Goal: Information Seeking & Learning: Understand process/instructions

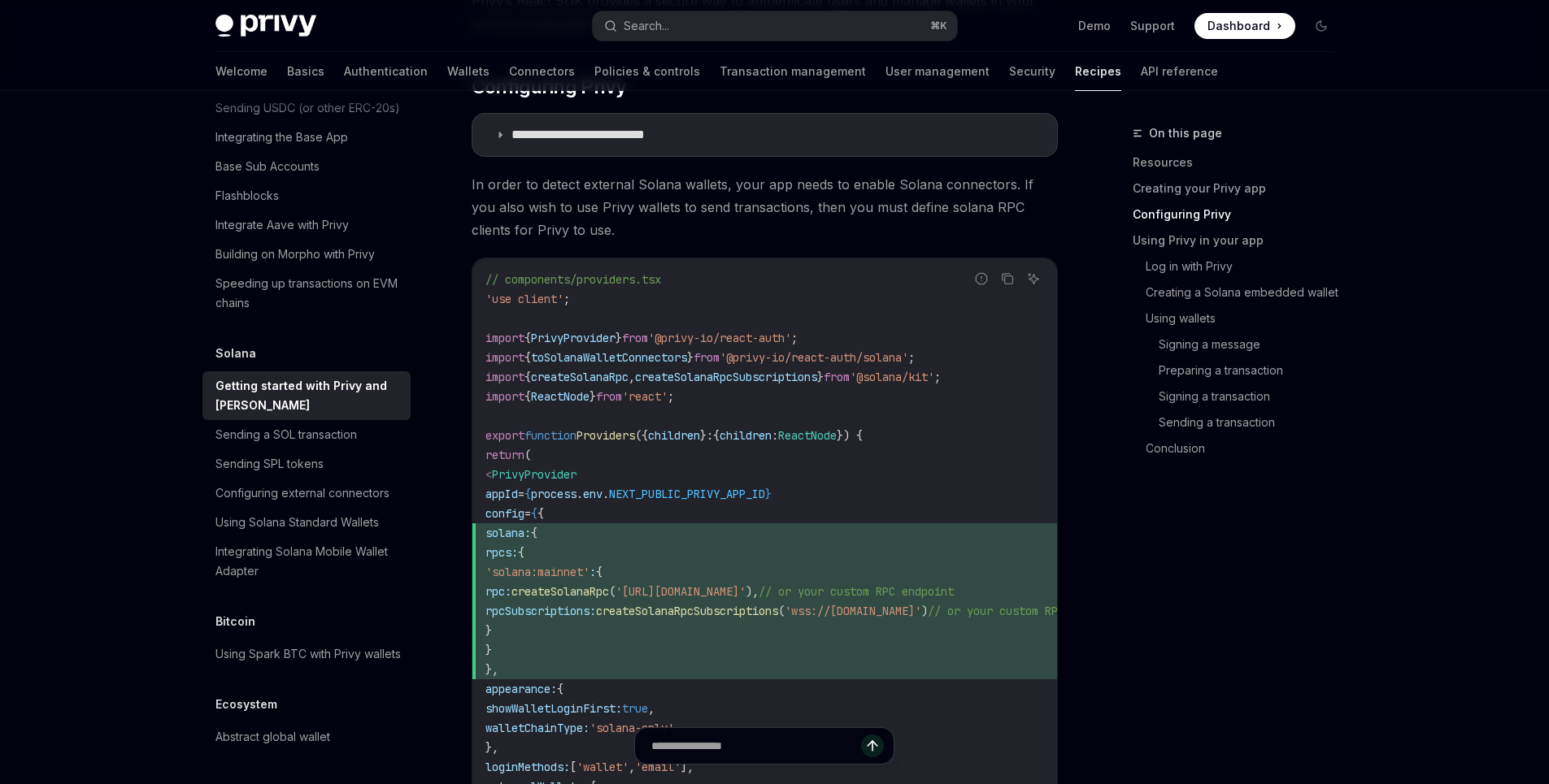
scroll to position [696, 0]
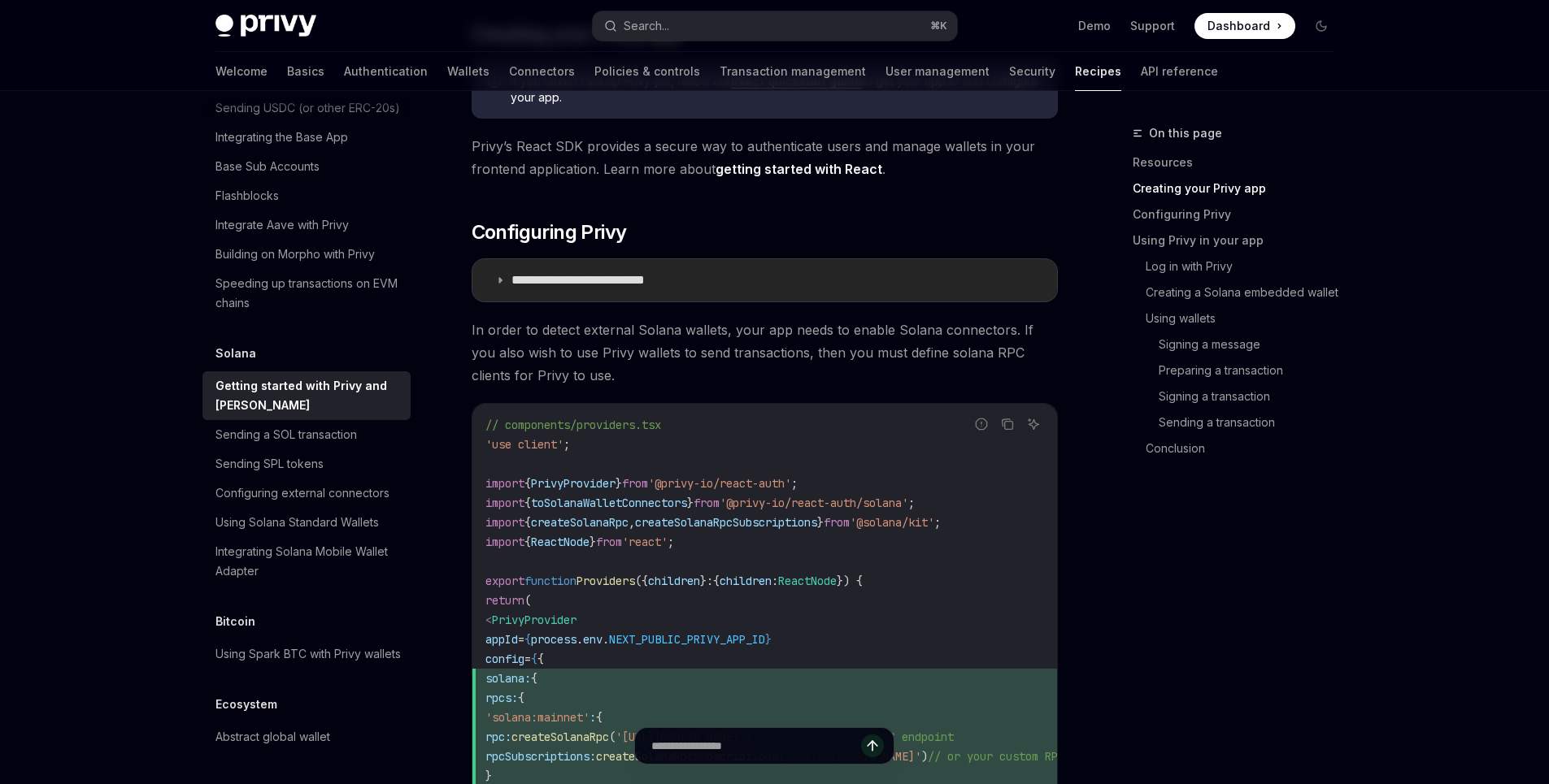
click at [709, 285] on summary "**********" at bounding box center [765, 279] width 584 height 42
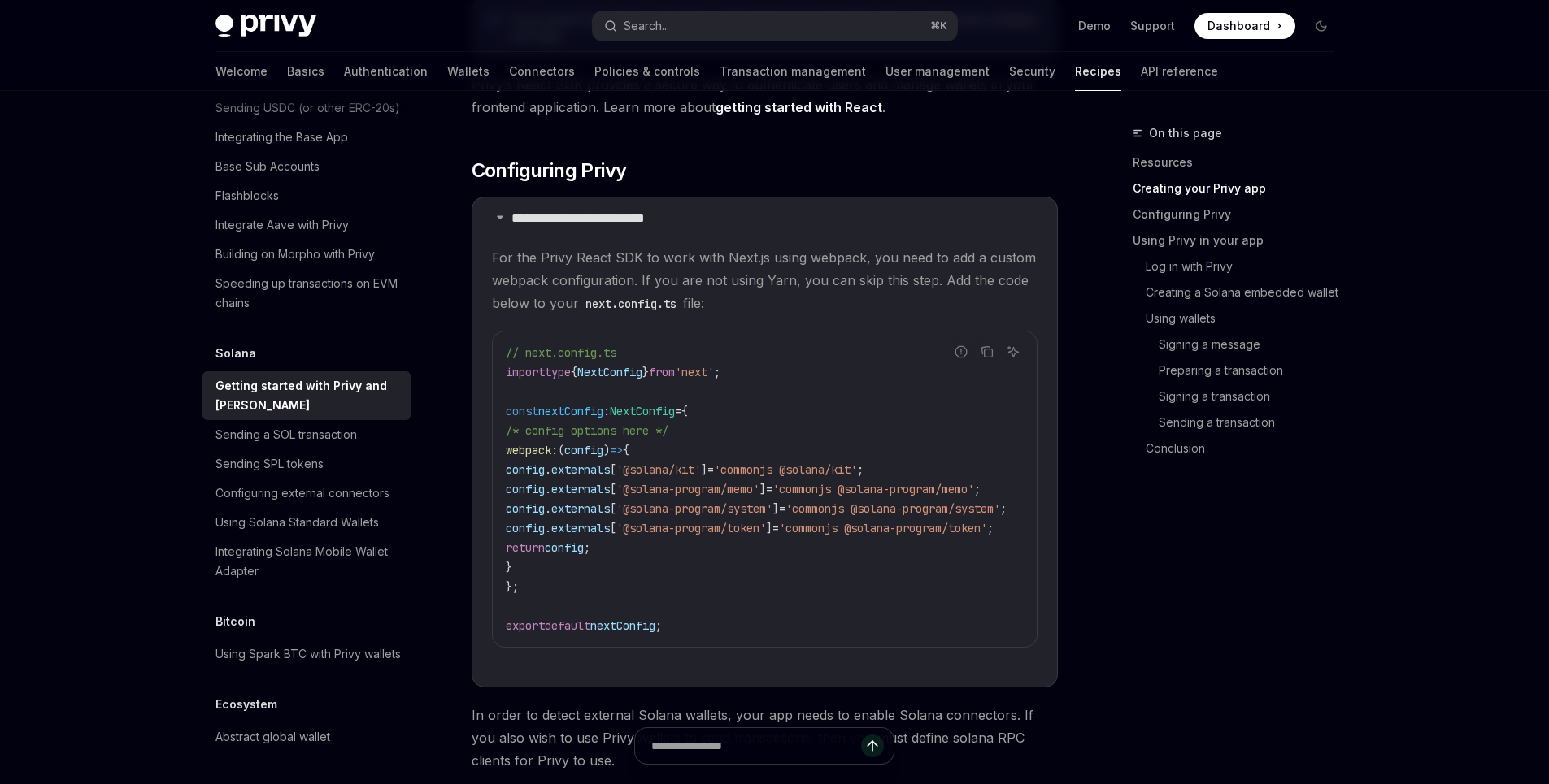
scroll to position [607, 0]
click at [984, 353] on icon "Copy the contents from the code block" at bounding box center [987, 355] width 8 height 8
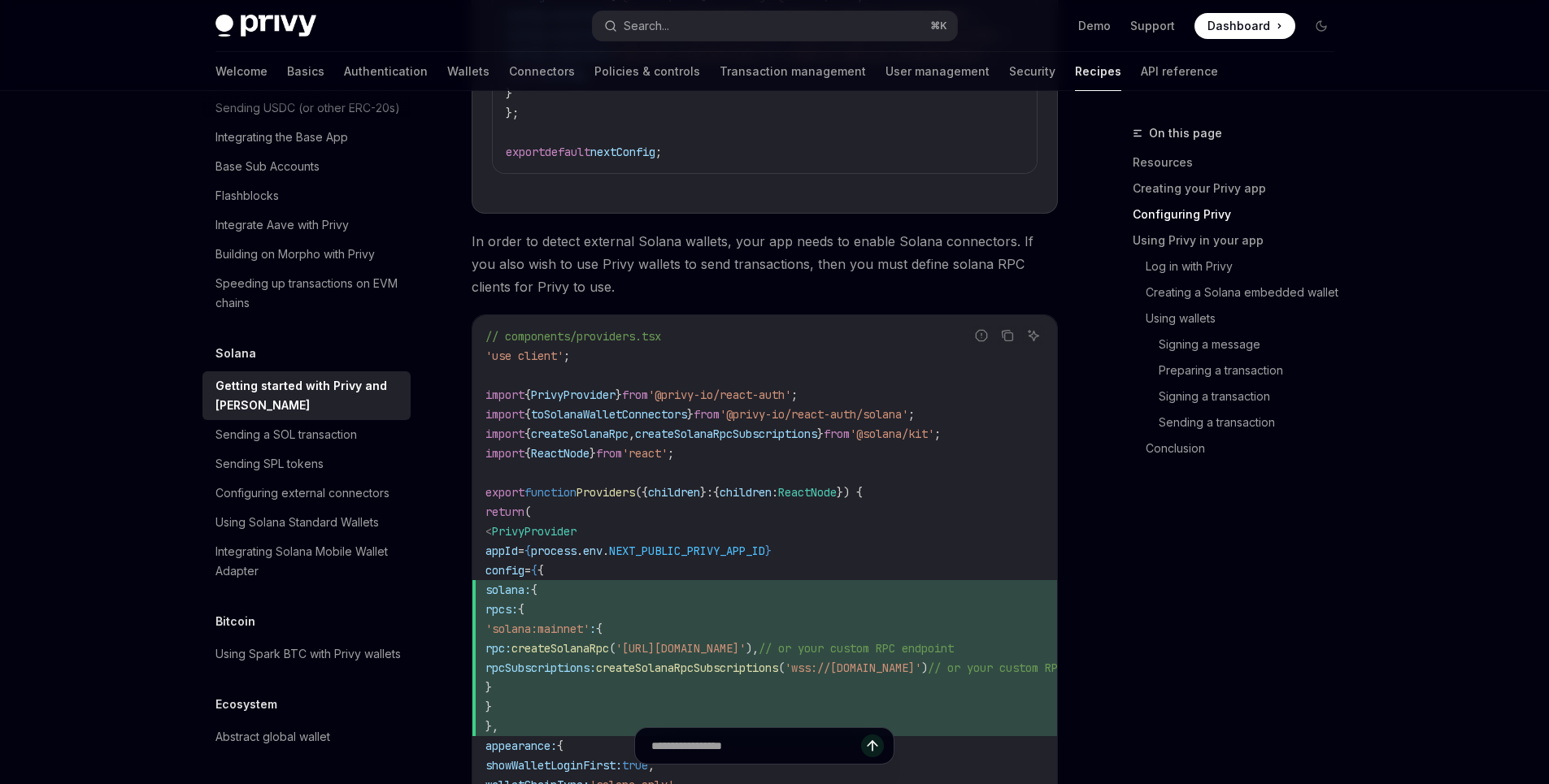
scroll to position [1233, 0]
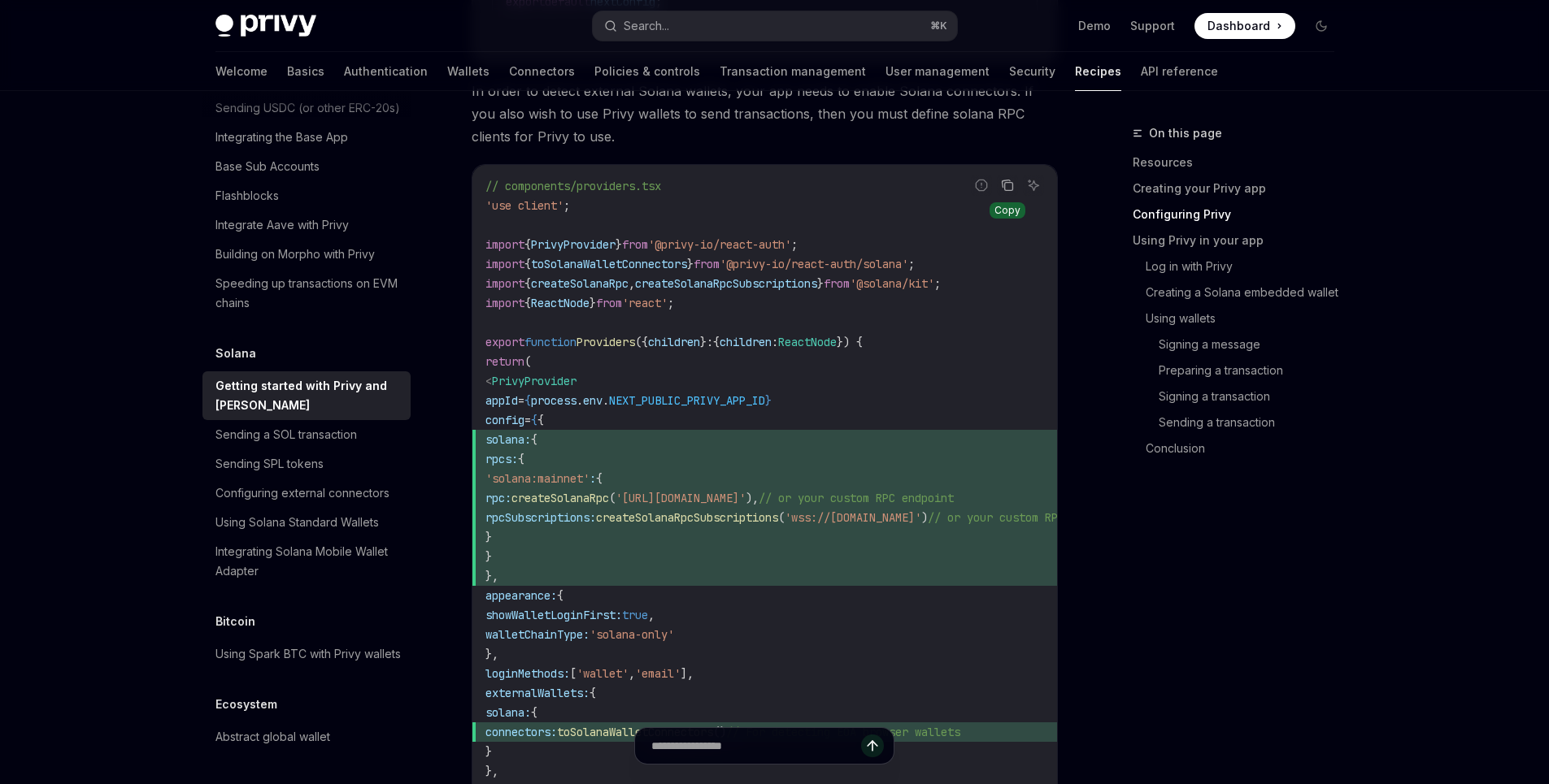
click at [1009, 191] on icon "Copy the contents from the code block" at bounding box center [1007, 185] width 13 height 13
click at [1006, 192] on icon "Copy the contents from the code block" at bounding box center [1007, 185] width 13 height 13
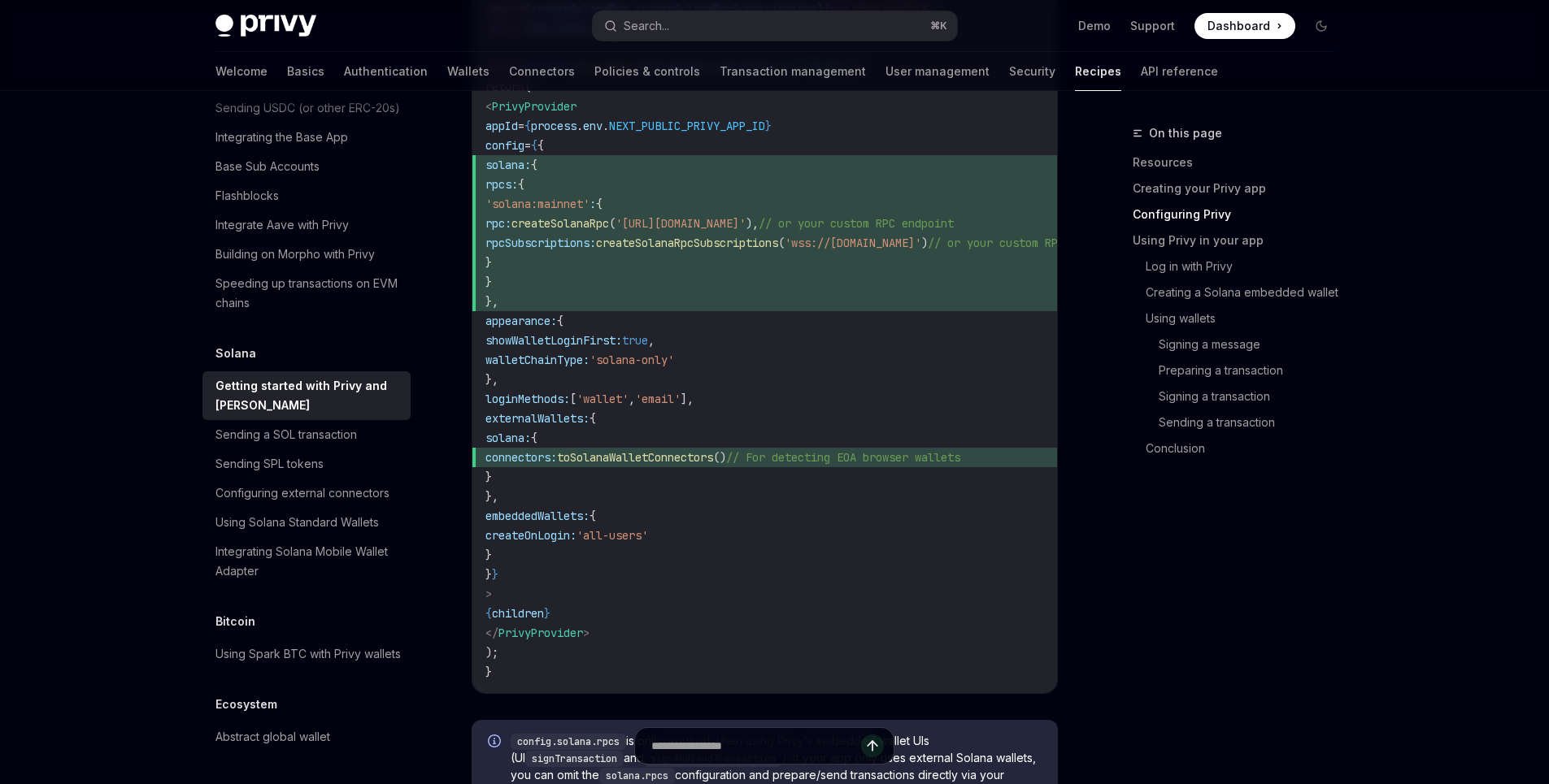
scroll to position [954, 0]
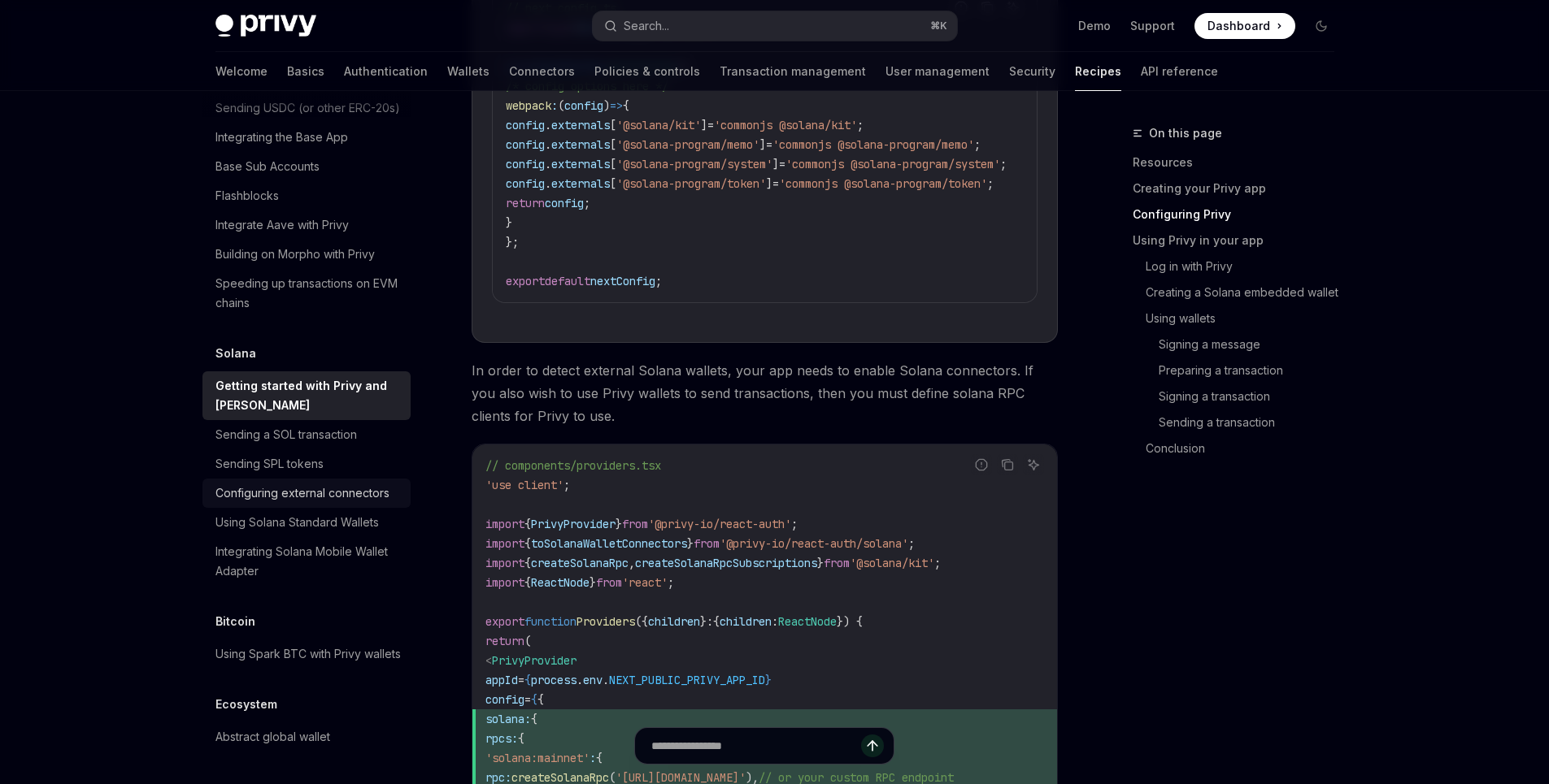
click at [331, 503] on div "Configuring external connectors" at bounding box center [302, 493] width 174 height 20
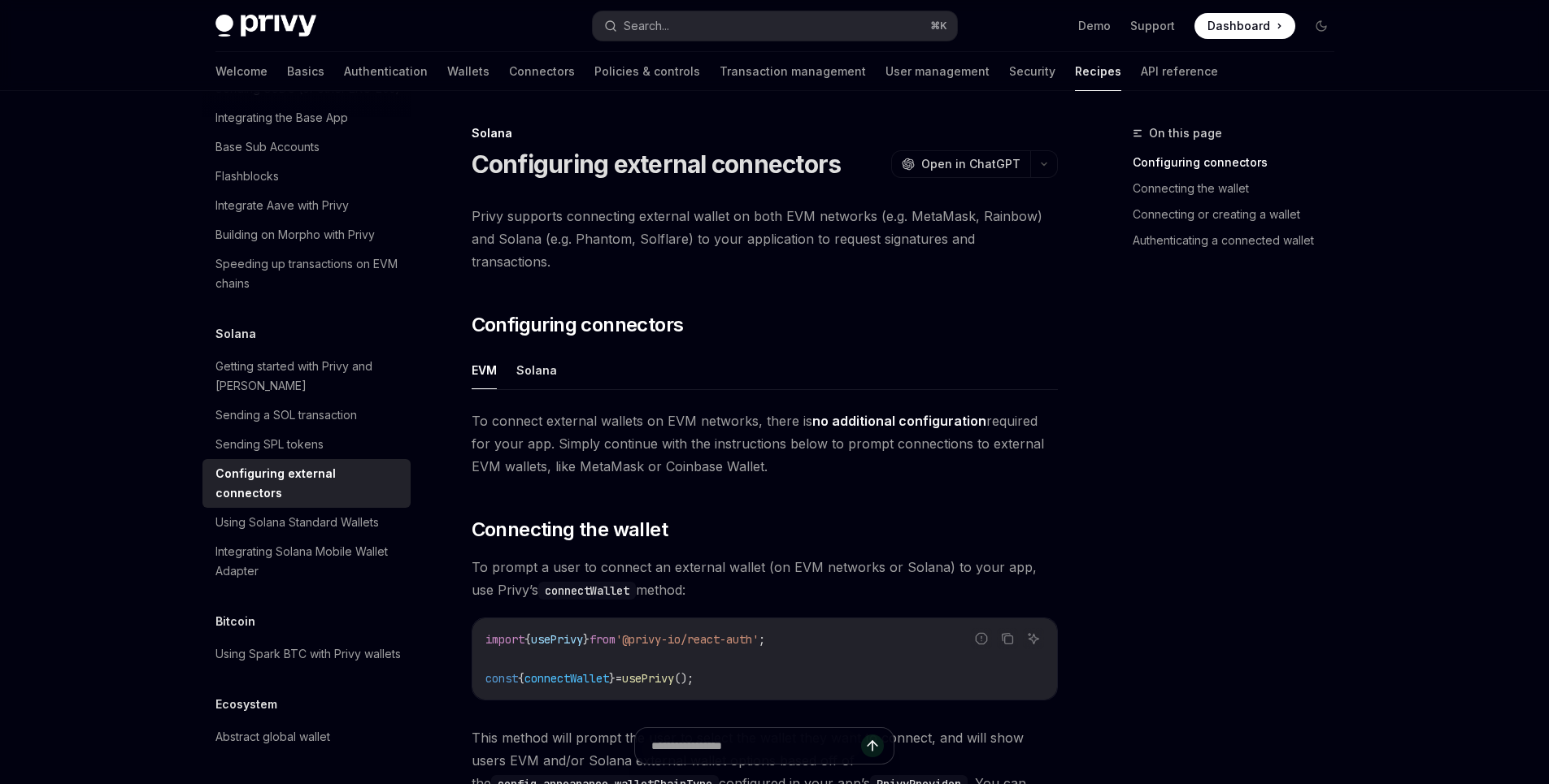
click at [748, 577] on span "To prompt a user to connect an external wallet (on EVM networks or Solana) to y…" at bounding box center [765, 578] width 586 height 46
click at [538, 351] on button "Solana" at bounding box center [537, 370] width 41 height 38
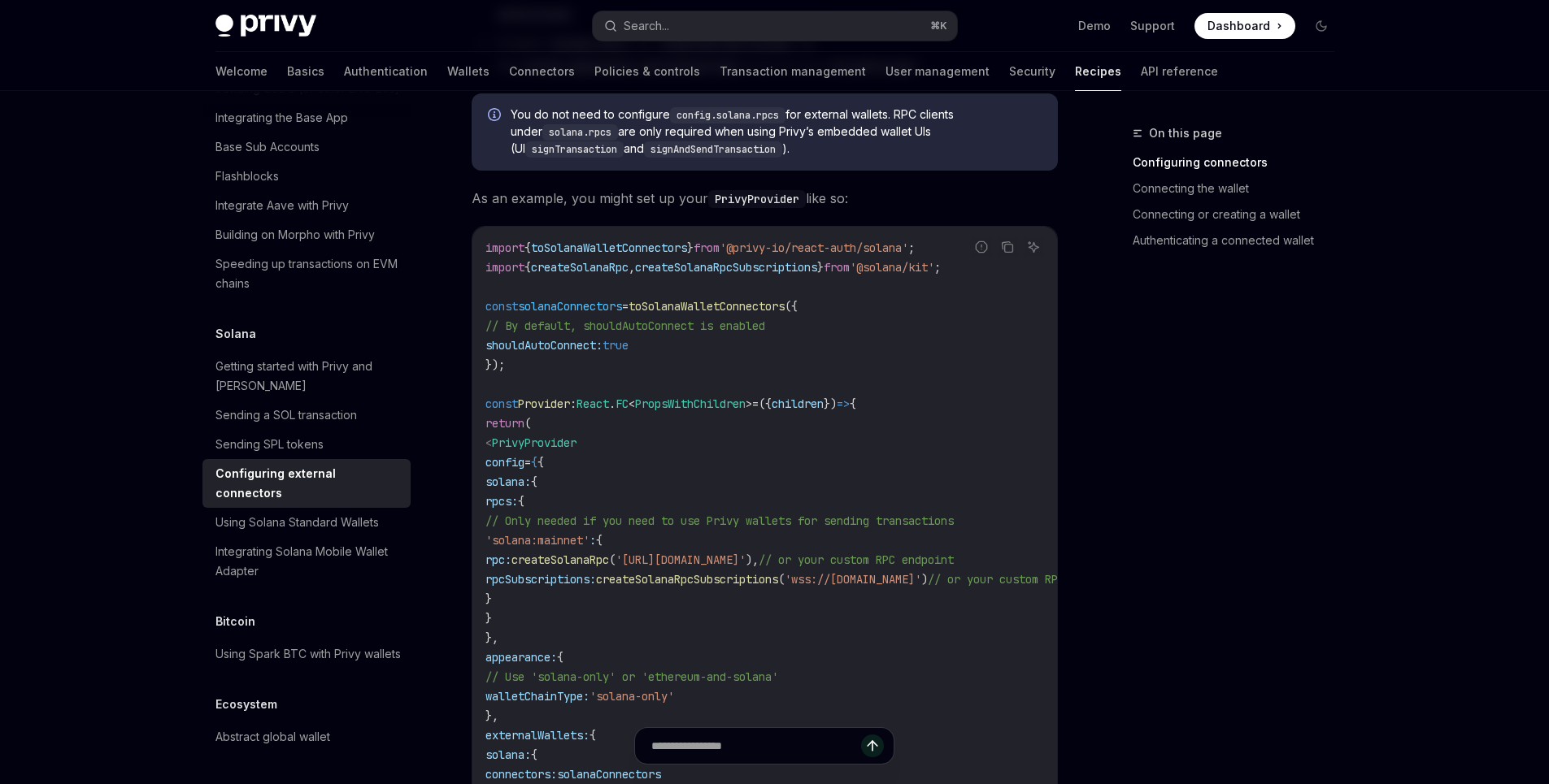
scroll to position [677, 0]
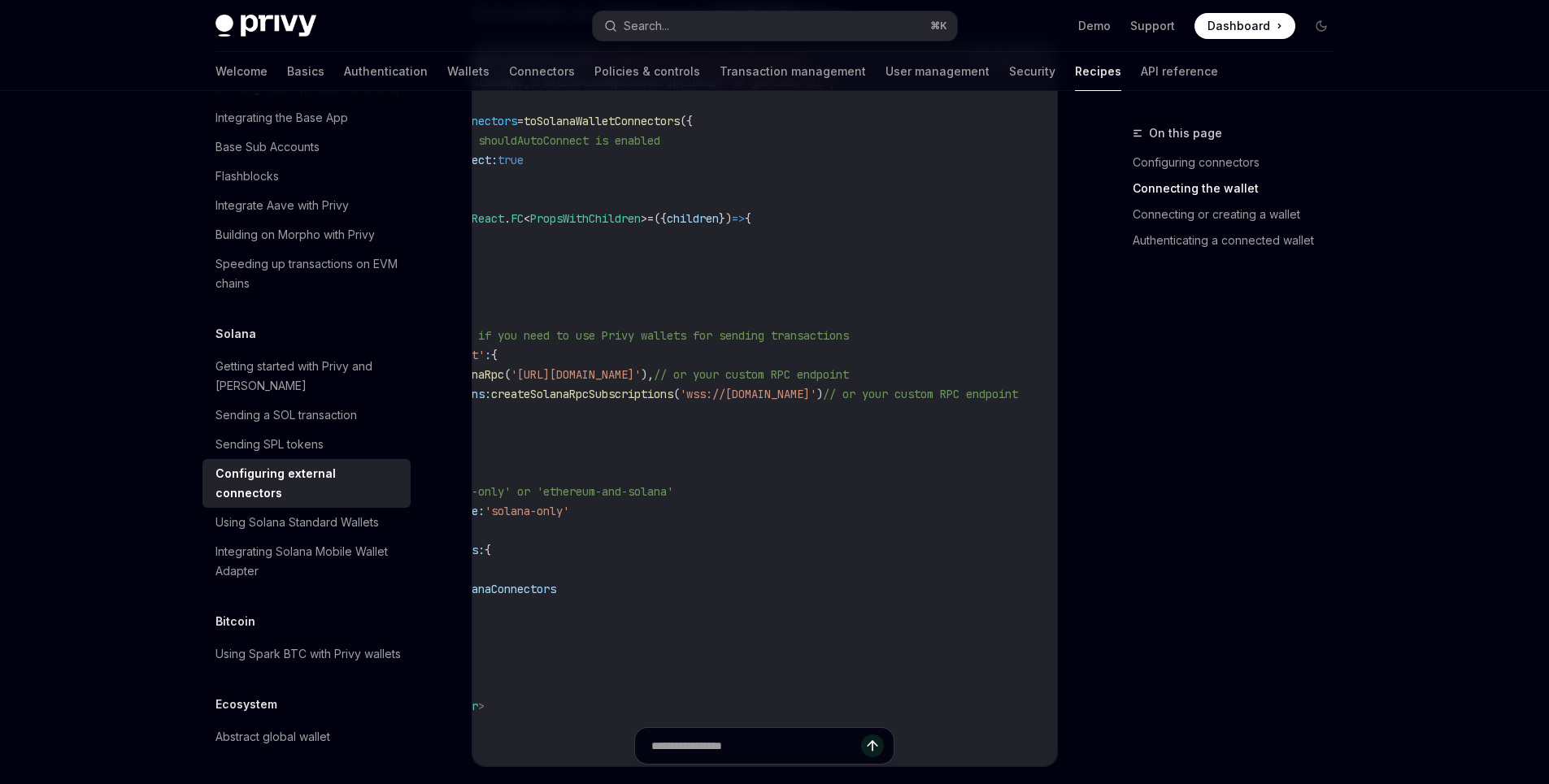
drag, startPoint x: 745, startPoint y: 367, endPoint x: 1026, endPoint y: 384, distance: 281.5
click at [1007, 386] on code "import { toSolanaWalletConnectors } from '@privy-io/react-auth/solana' ; import…" at bounding box center [718, 404] width 676 height 702
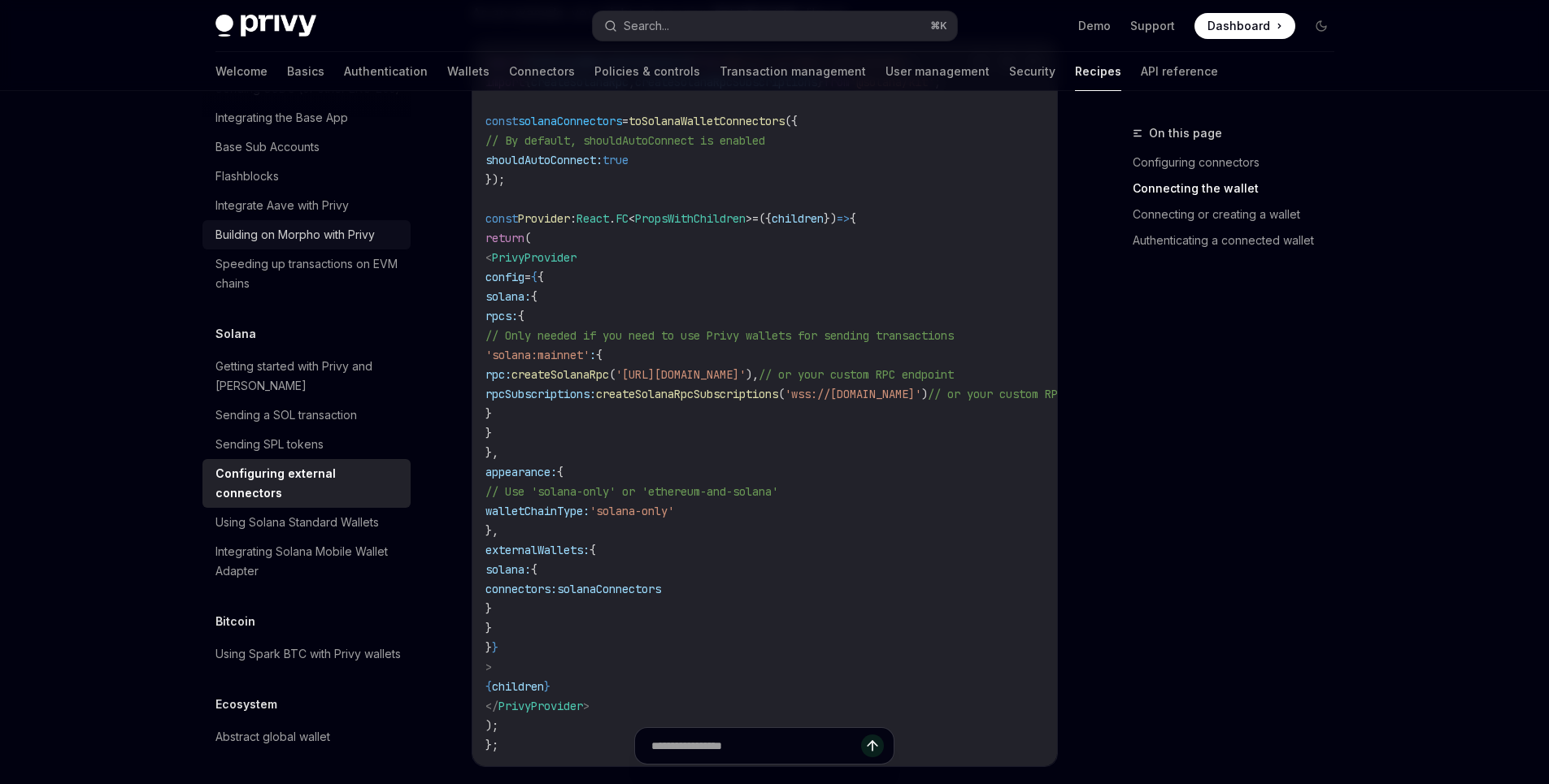
drag, startPoint x: 875, startPoint y: 426, endPoint x: 375, endPoint y: 375, distance: 502.6
click at [760, 424] on code "import { toSolanaWalletConnectors } from '@privy-io/react-auth/solana' ; import…" at bounding box center [823, 404] width 676 height 702
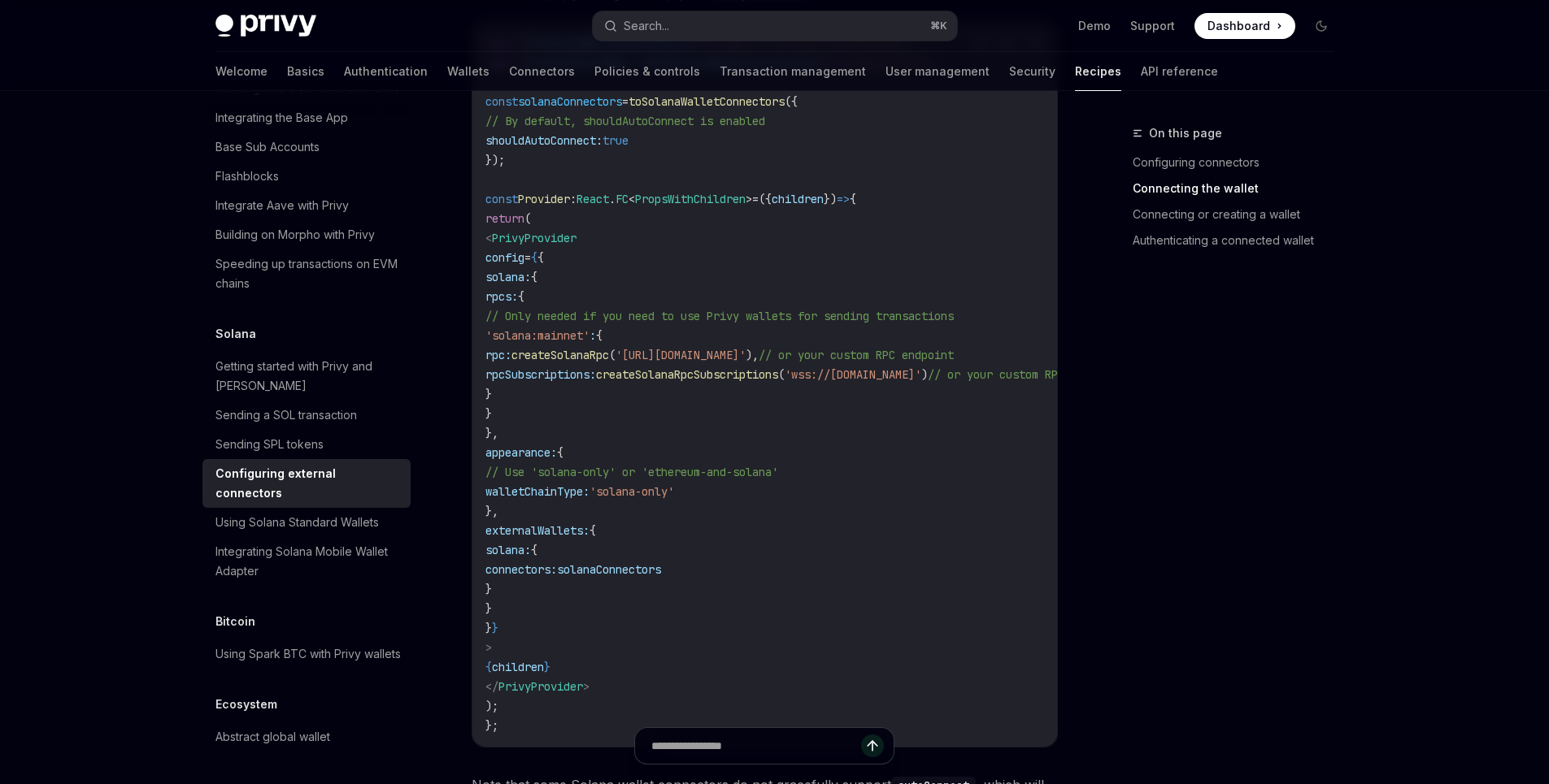
scroll to position [580, 0]
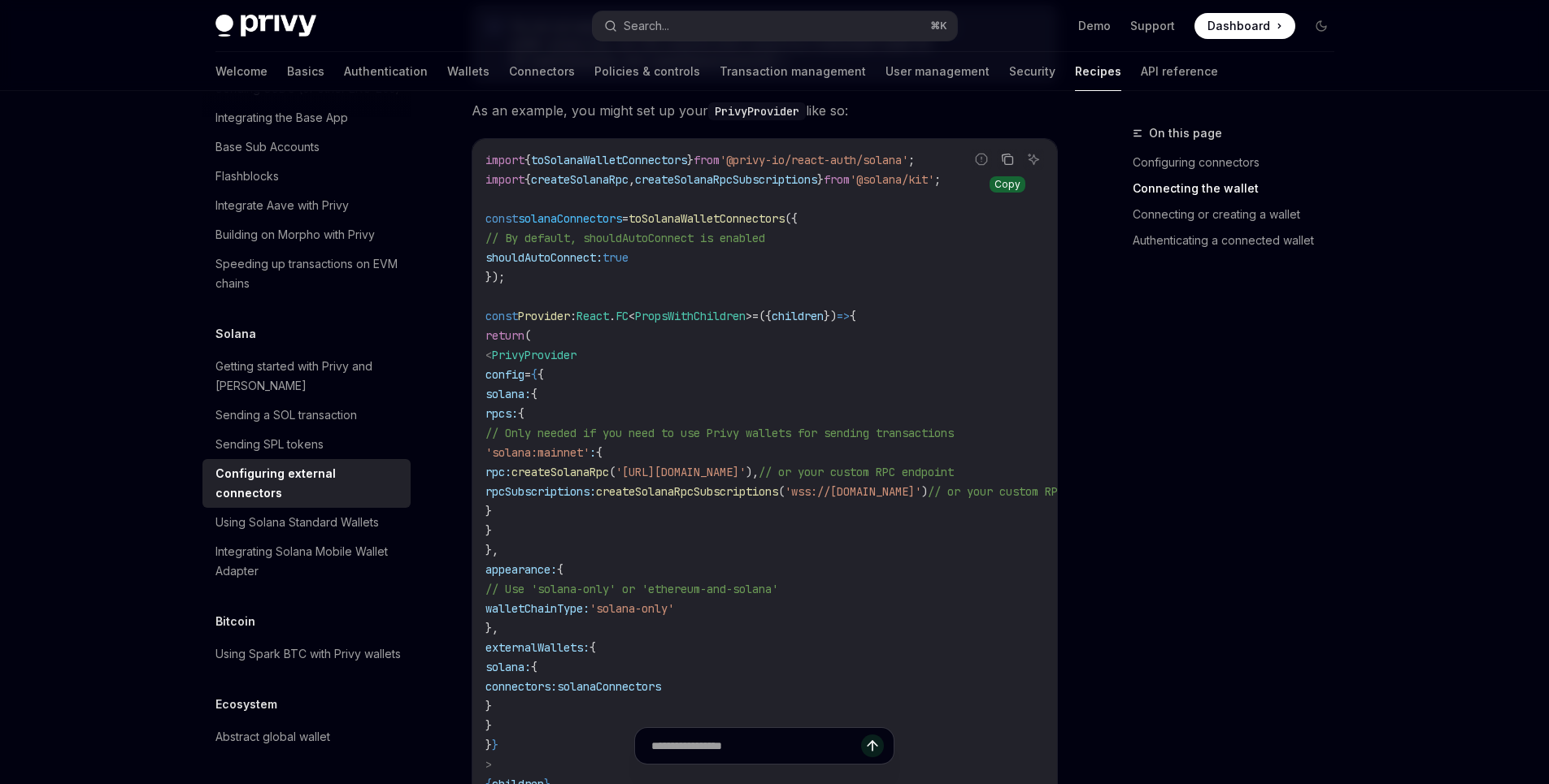
click at [1006, 157] on icon "Copy the contents from the code block" at bounding box center [1008, 161] width 8 height 8
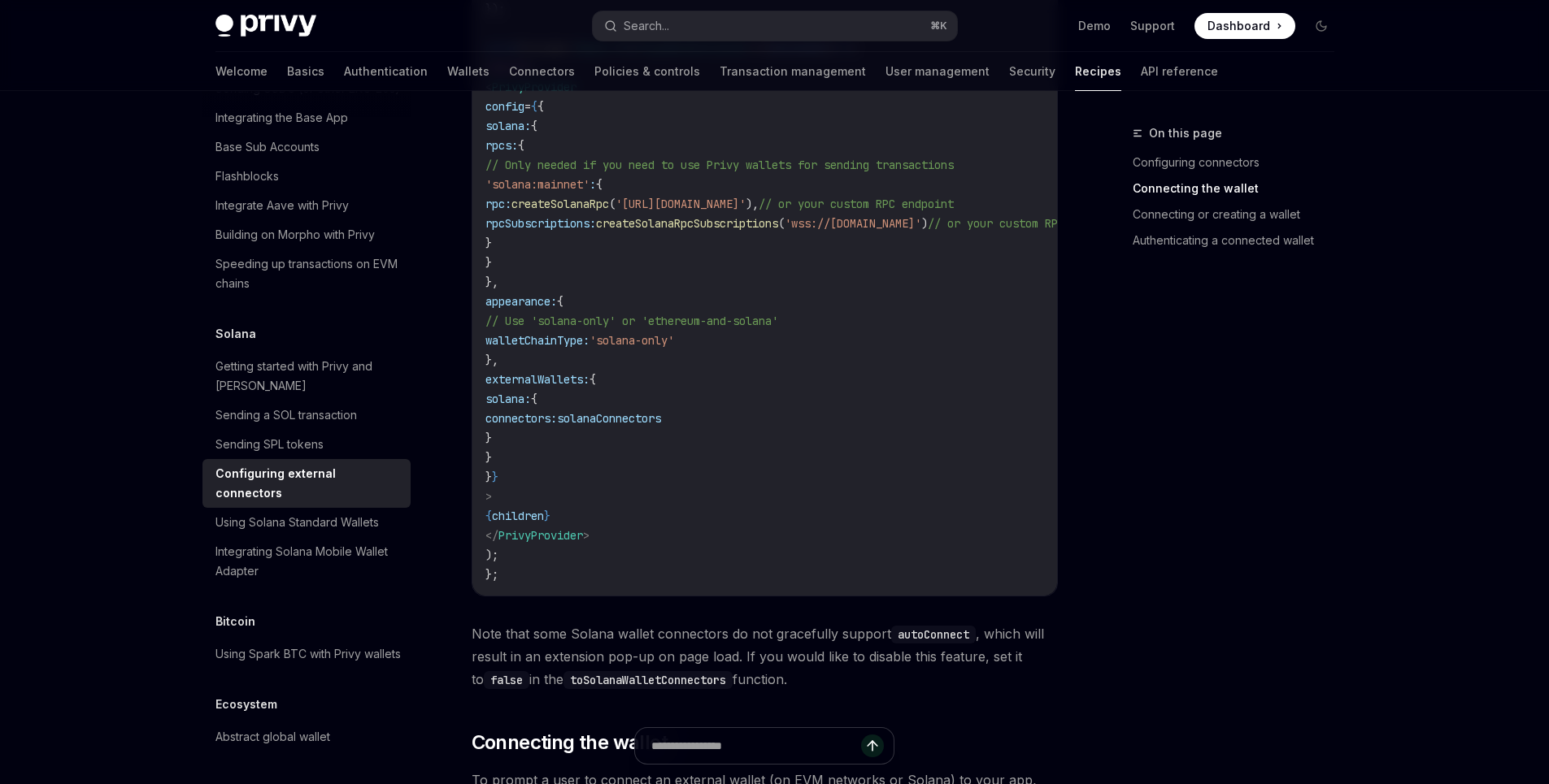
scroll to position [905, 0]
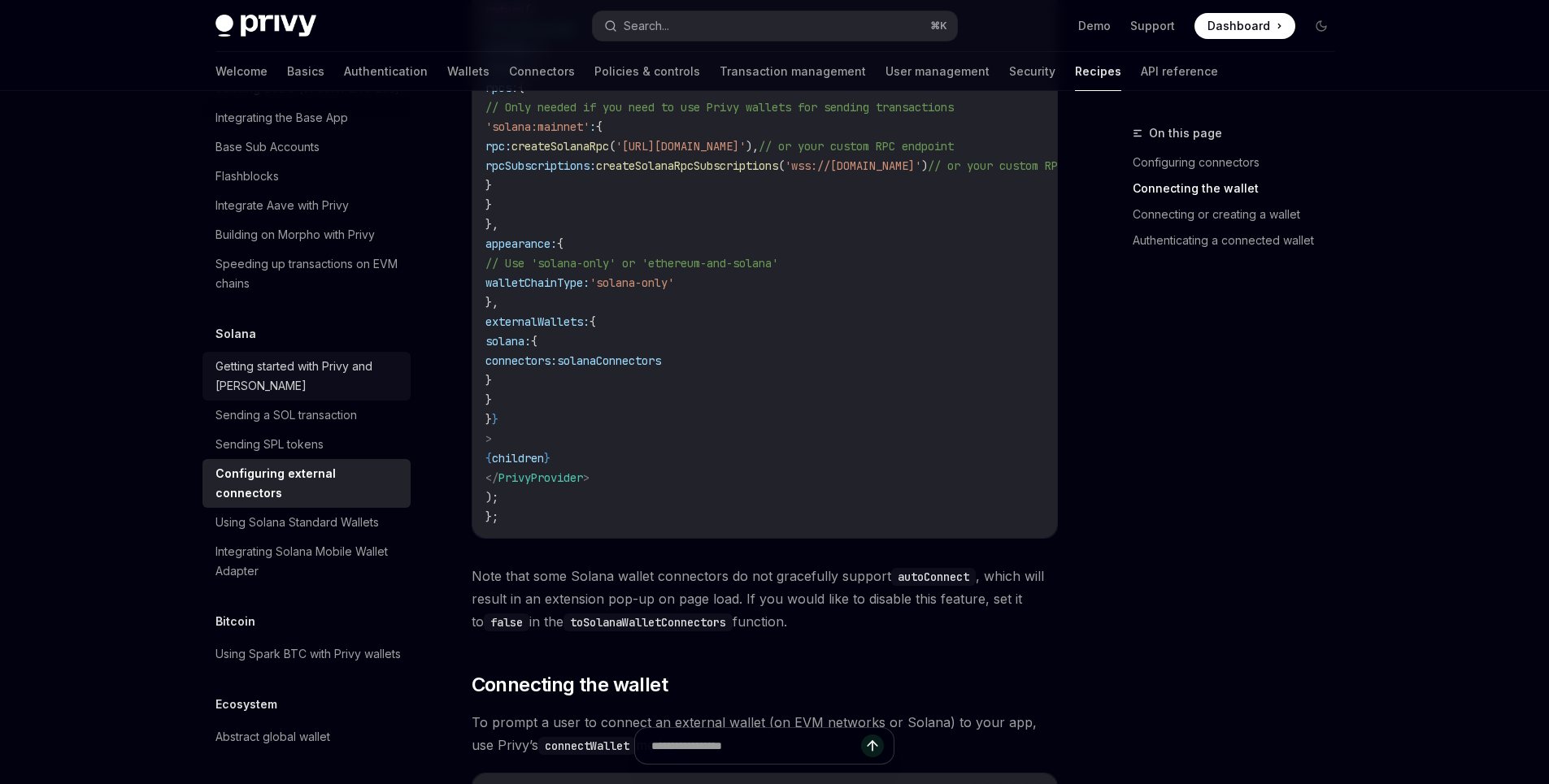
click at [347, 396] on div "Getting started with Privy and [PERSON_NAME]" at bounding box center [307, 377] width 185 height 39
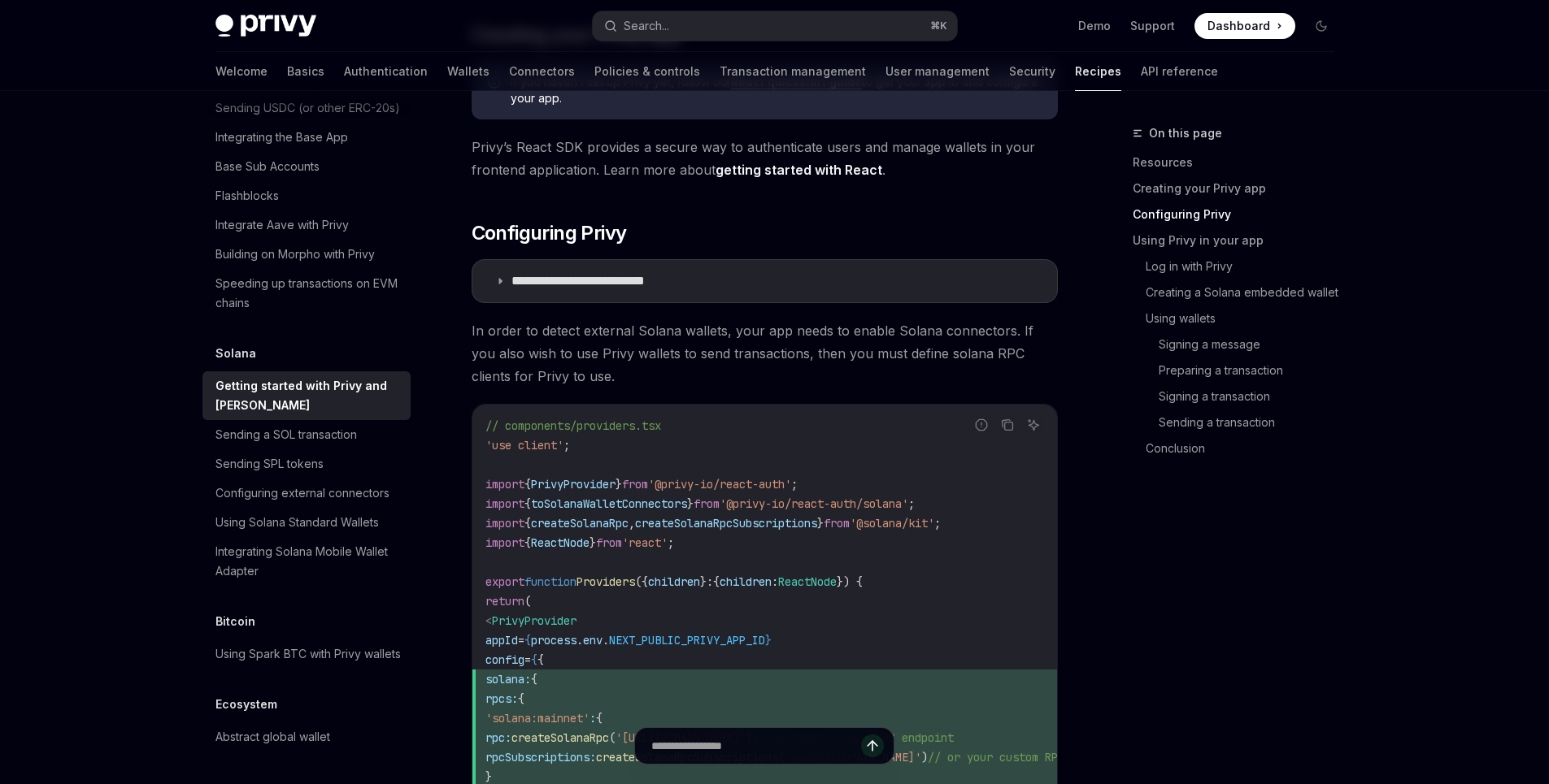
scroll to position [788, 0]
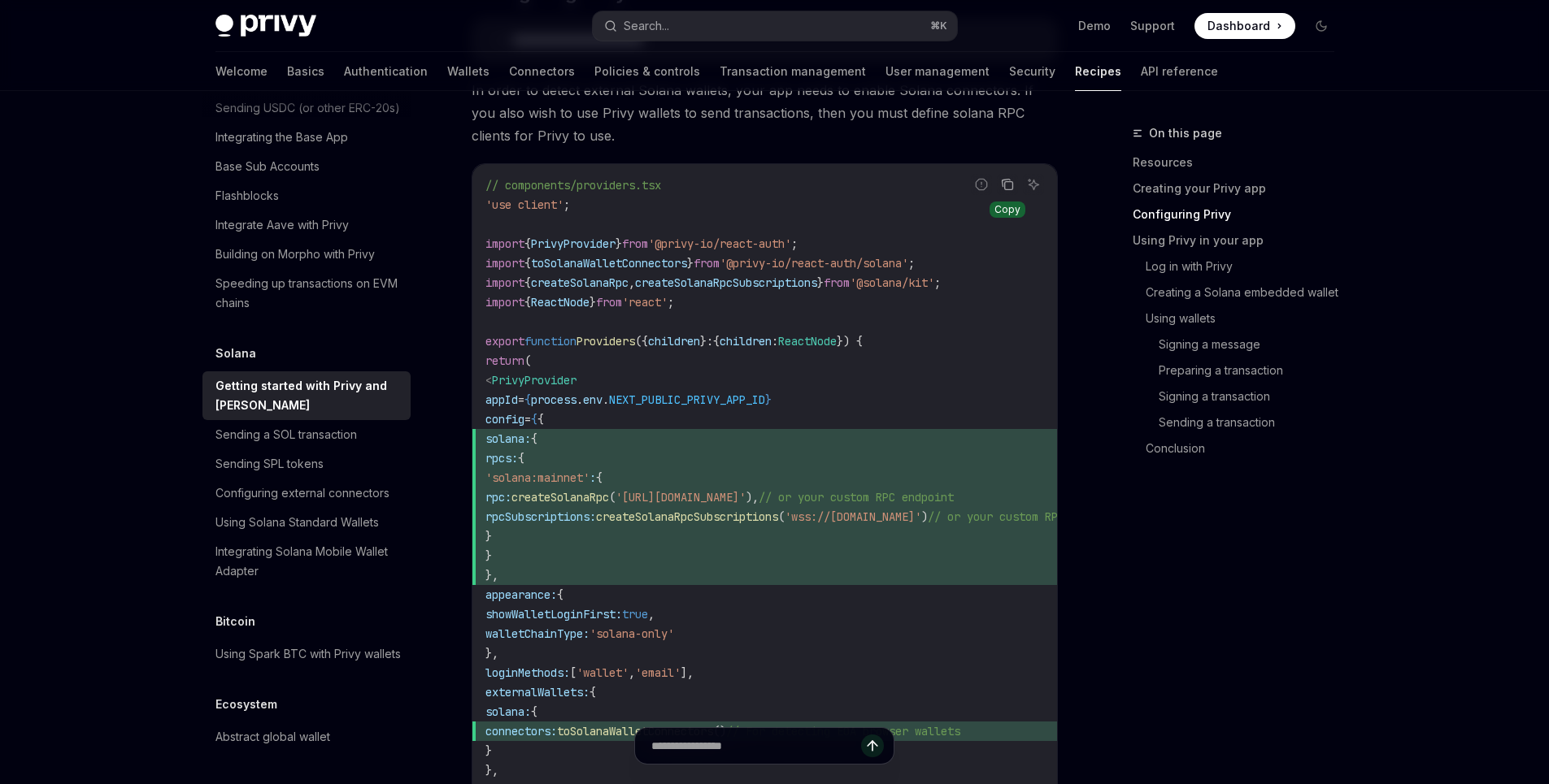
click at [1012, 188] on icon "Copy the contents from the code block" at bounding box center [1007, 184] width 13 height 13
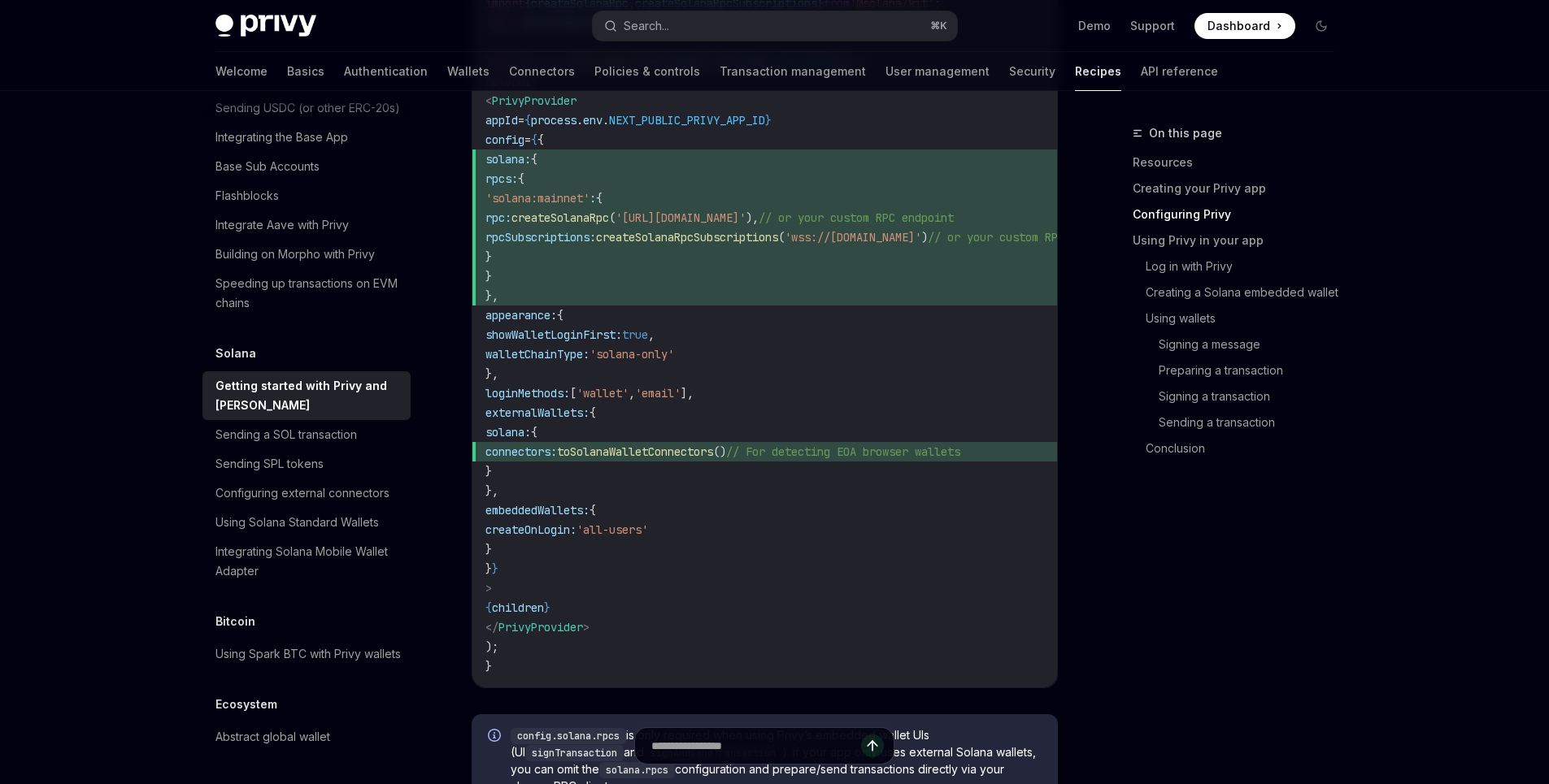
click at [786, 684] on div "// components/providers.tsx 'use client' ; import { PrivyProvider } from '@priv…" at bounding box center [765, 286] width 584 height 803
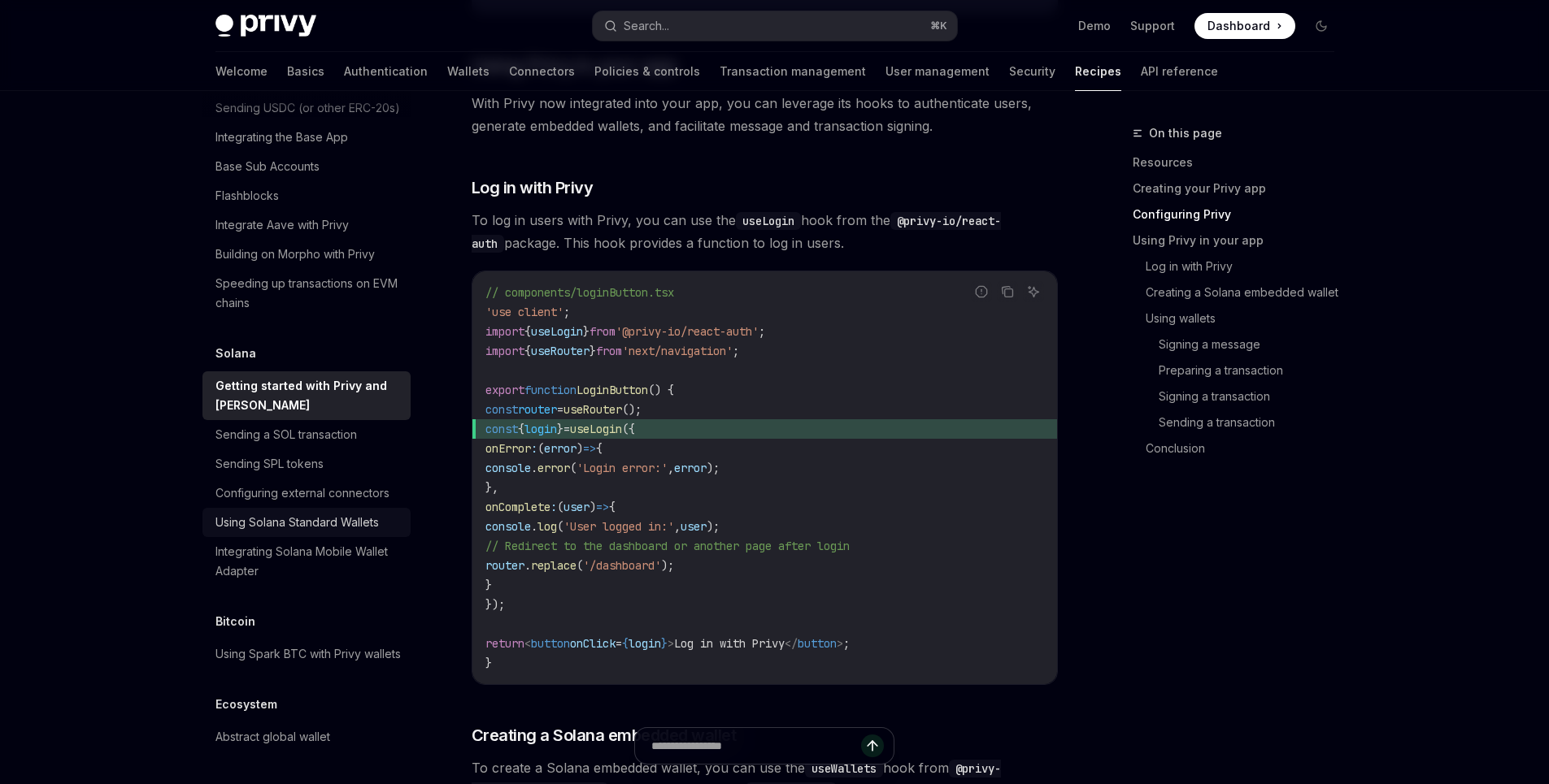
scroll to position [3098, 0]
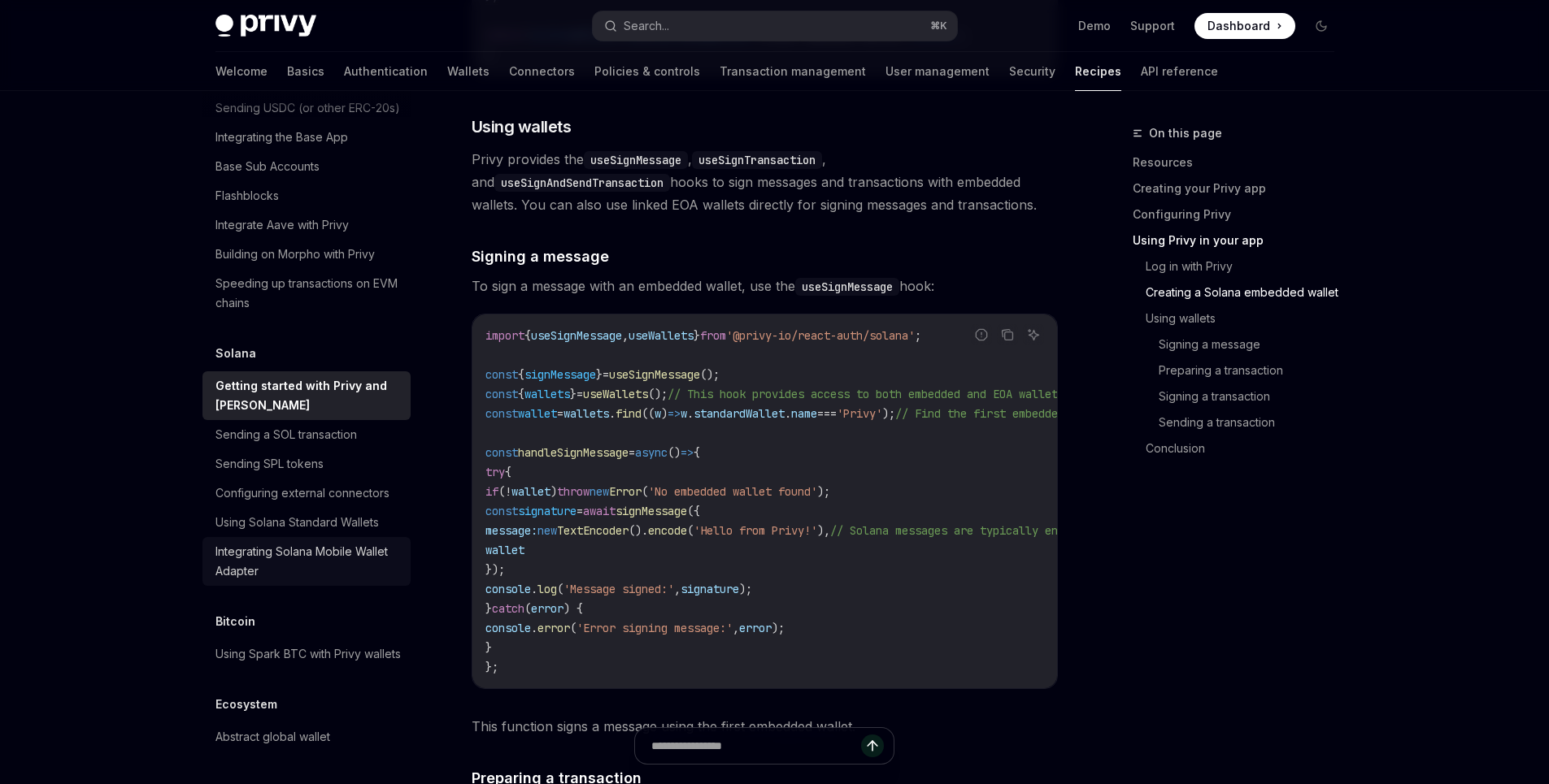
click at [310, 542] on div "Integrating Solana Mobile Wallet Adapter" at bounding box center [307, 562] width 185 height 39
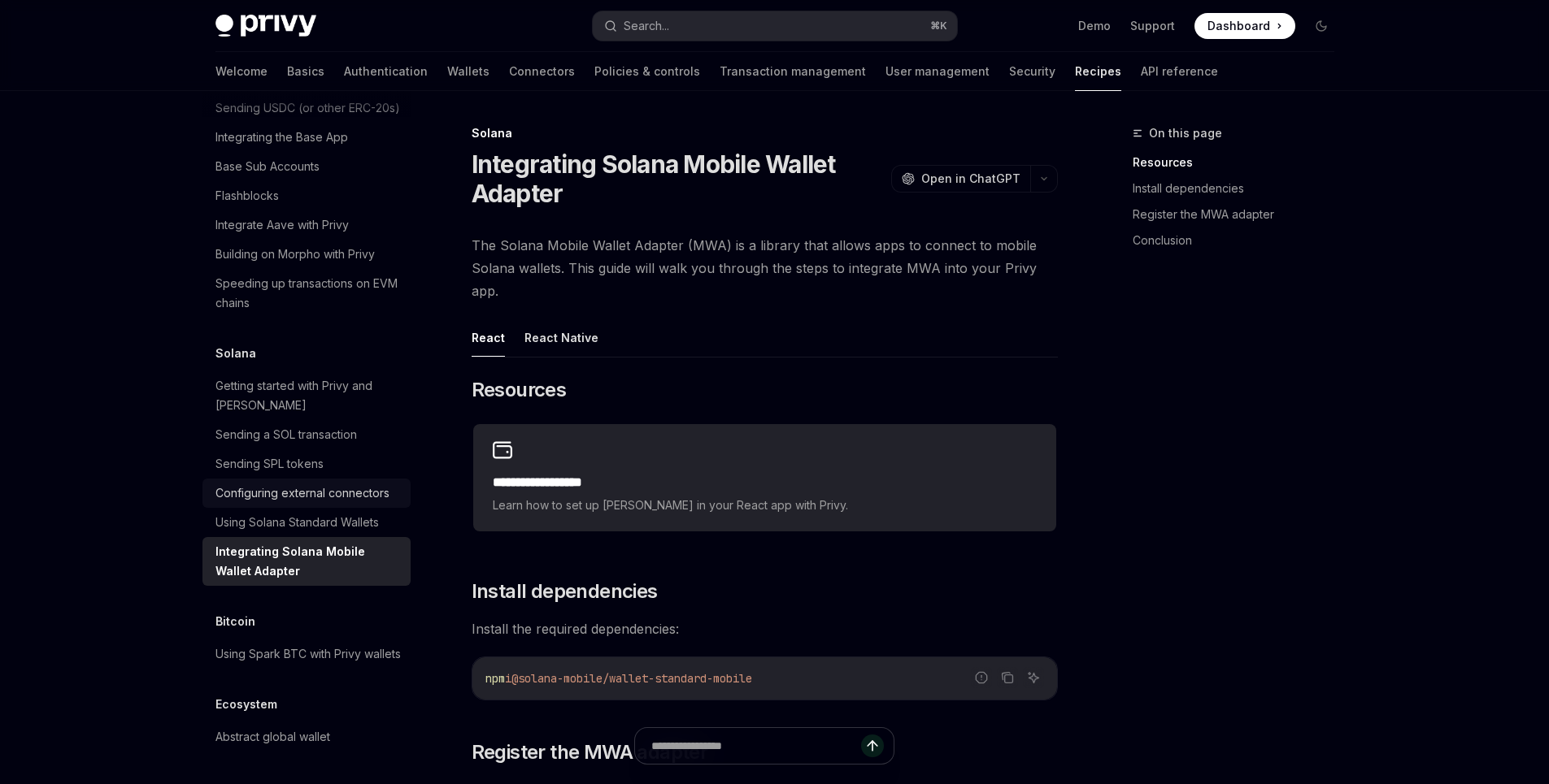
click at [308, 483] on div "Configuring external connectors" at bounding box center [302, 493] width 174 height 20
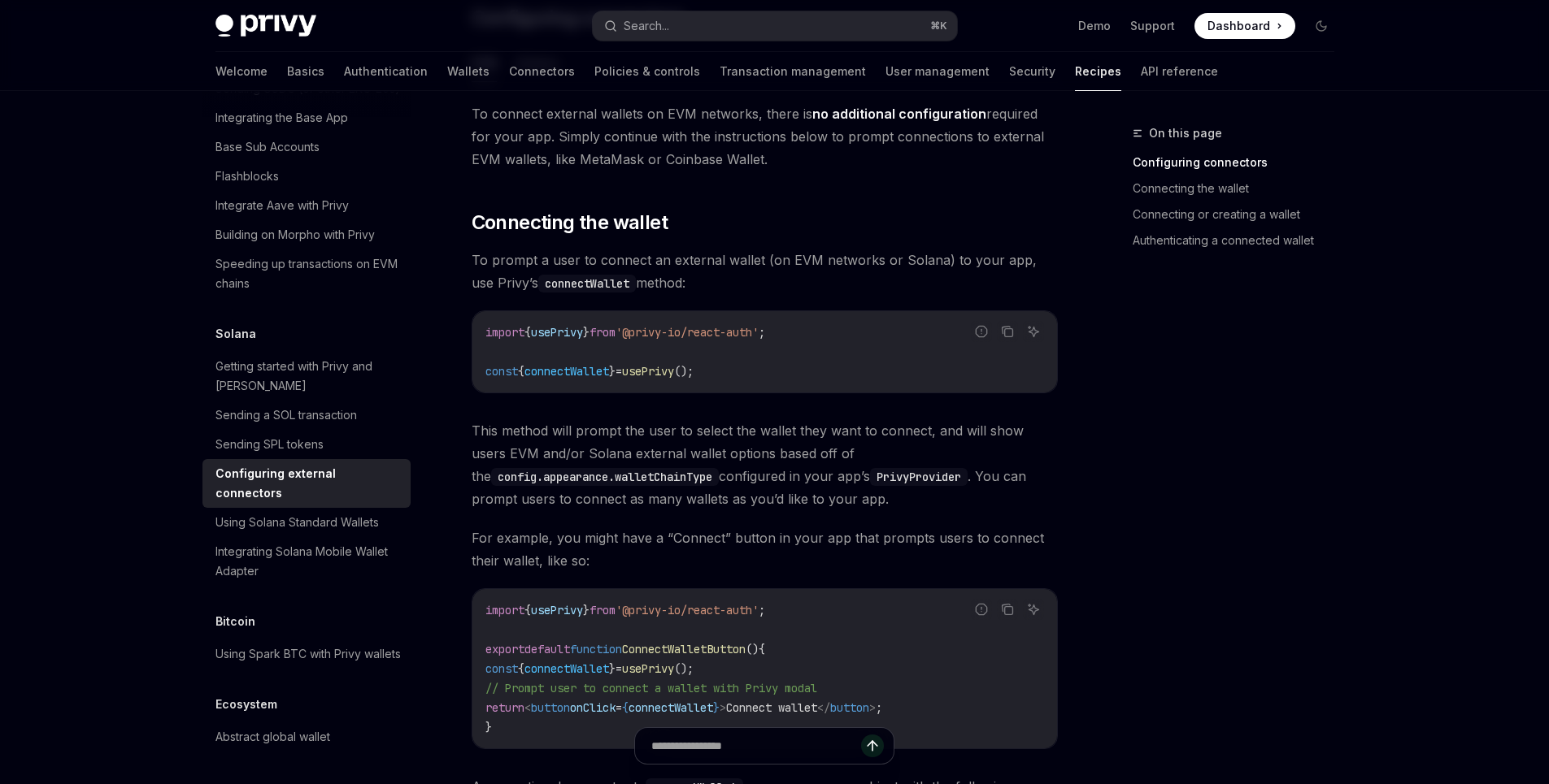
scroll to position [306, 0]
click at [1005, 326] on icon "Copy the contents from the code block" at bounding box center [1007, 332] width 13 height 13
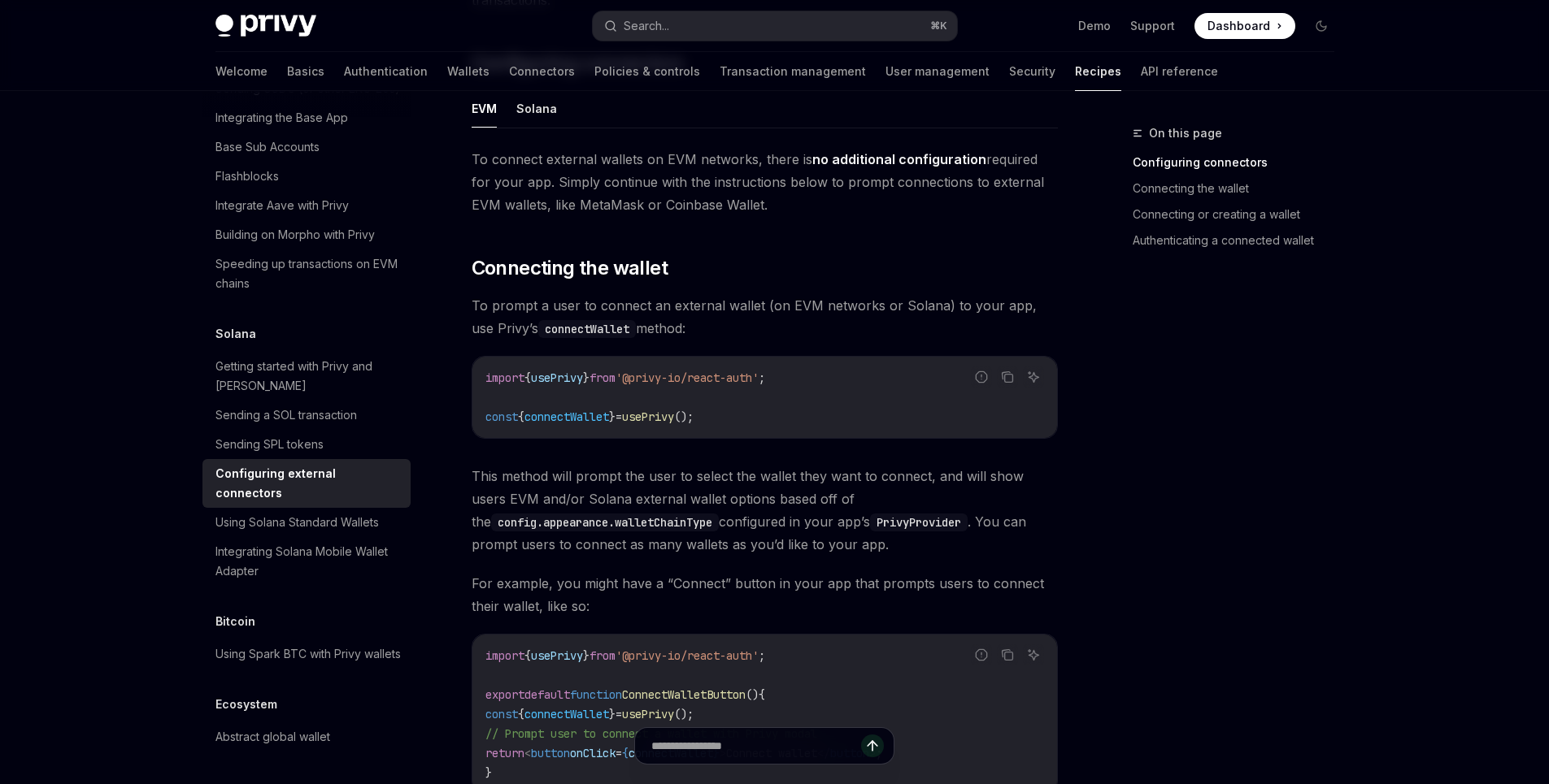
scroll to position [0, 0]
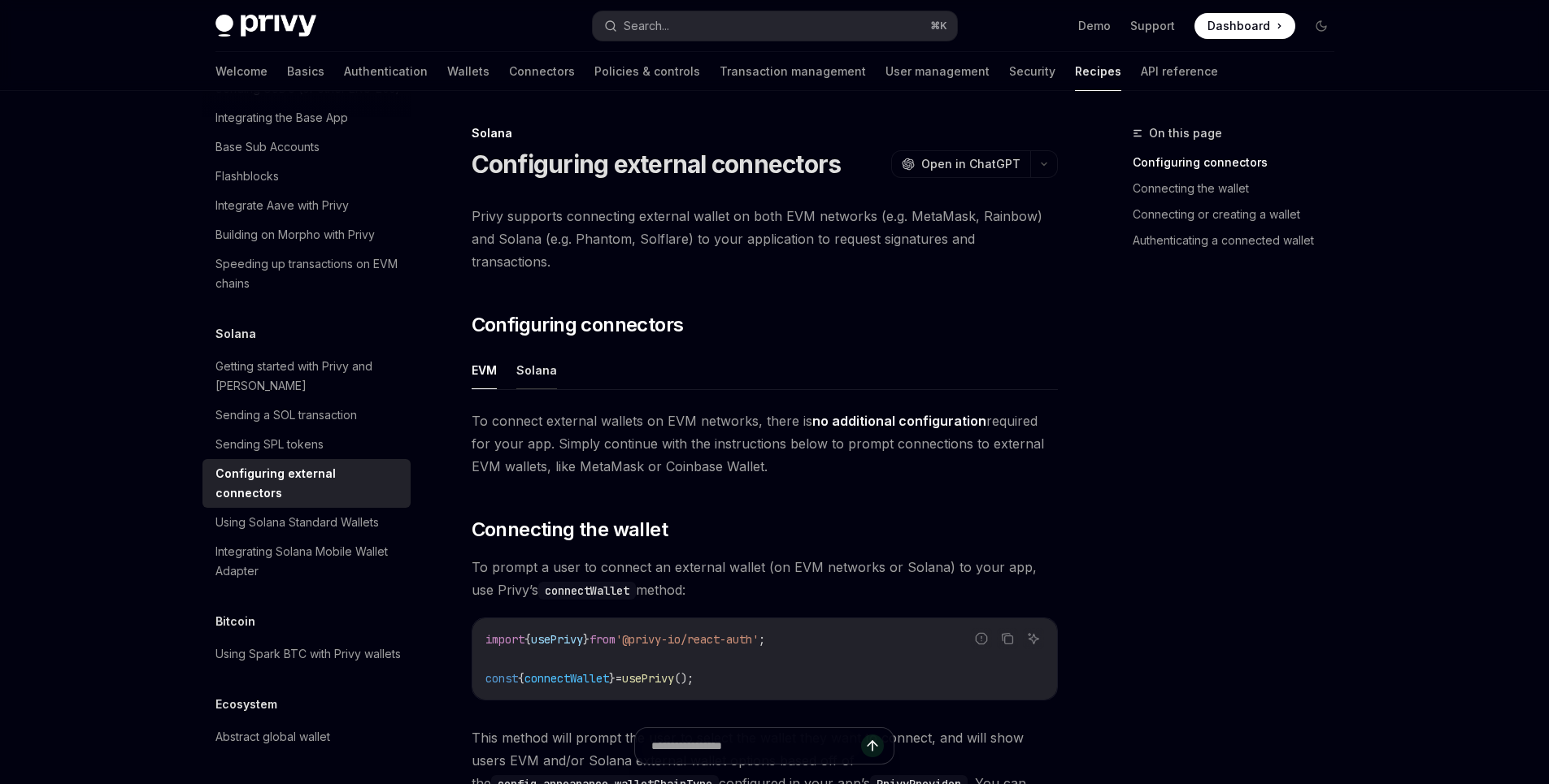
drag, startPoint x: 565, startPoint y: 350, endPoint x: 549, endPoint y: 349, distance: 16.0
click at [563, 351] on ul "EVM Solana" at bounding box center [765, 371] width 586 height 39
click at [534, 351] on button "Solana" at bounding box center [537, 370] width 41 height 38
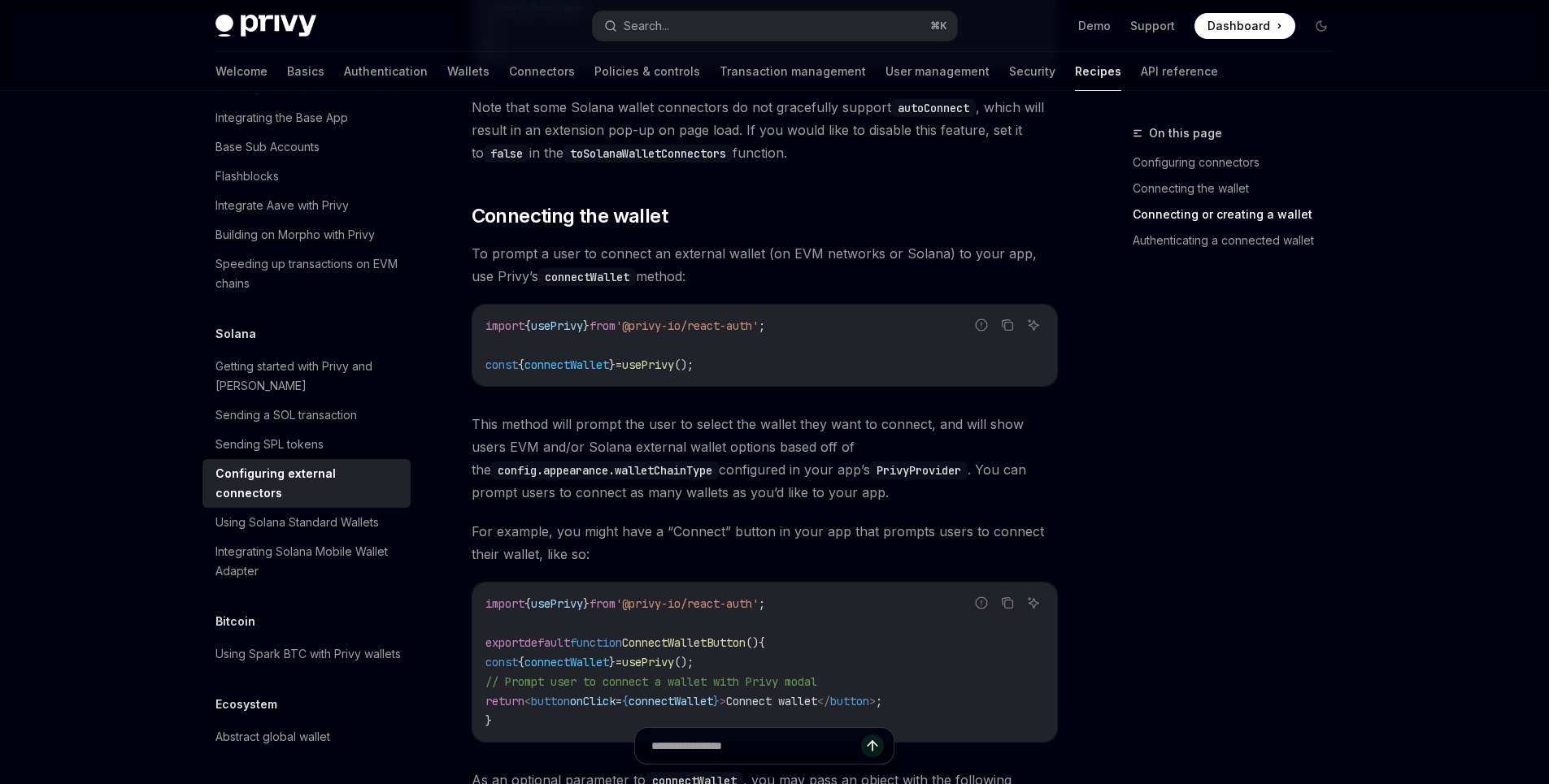
scroll to position [1766, 0]
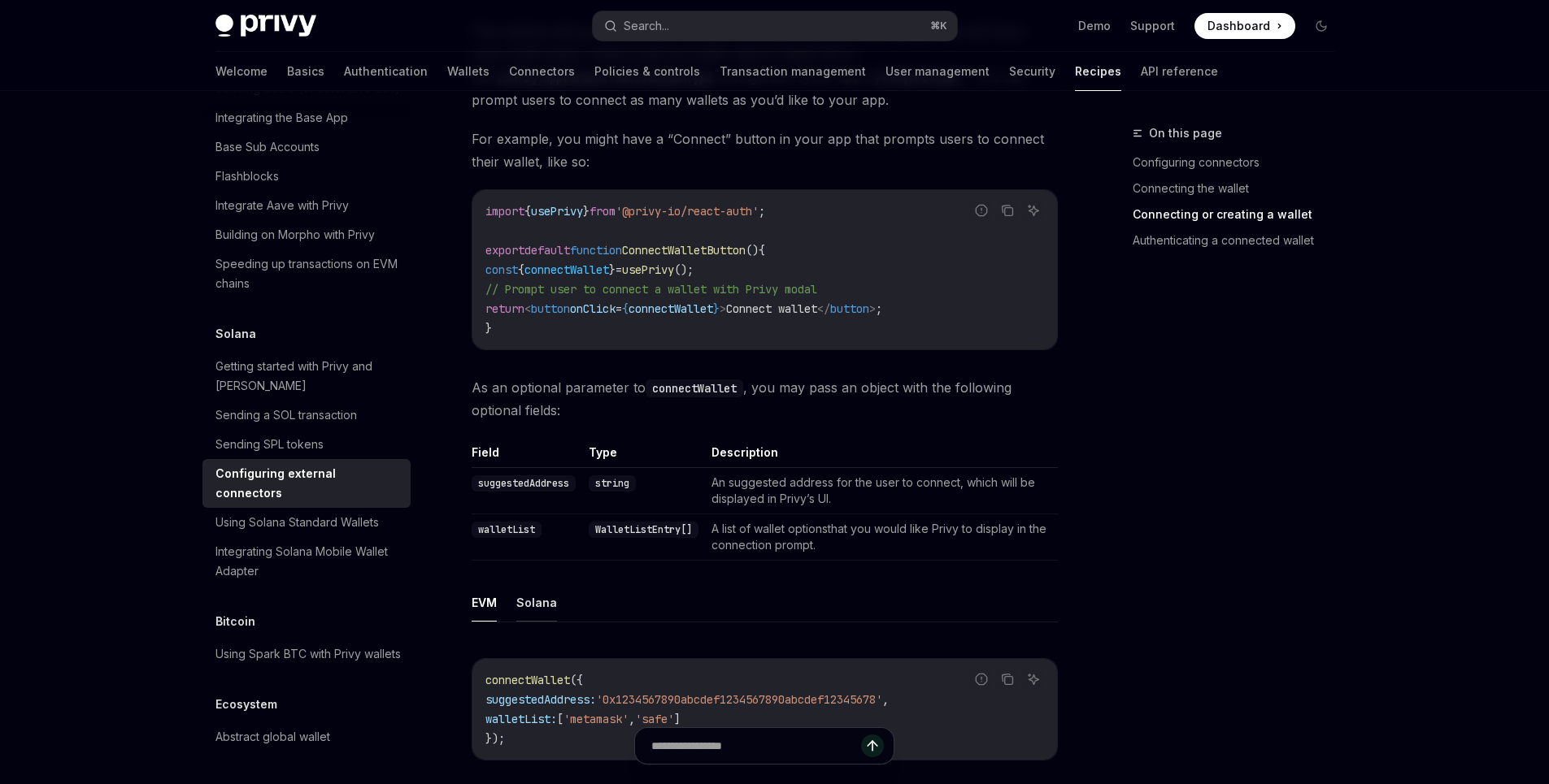
click at [541, 587] on button "Solana" at bounding box center [537, 602] width 41 height 38
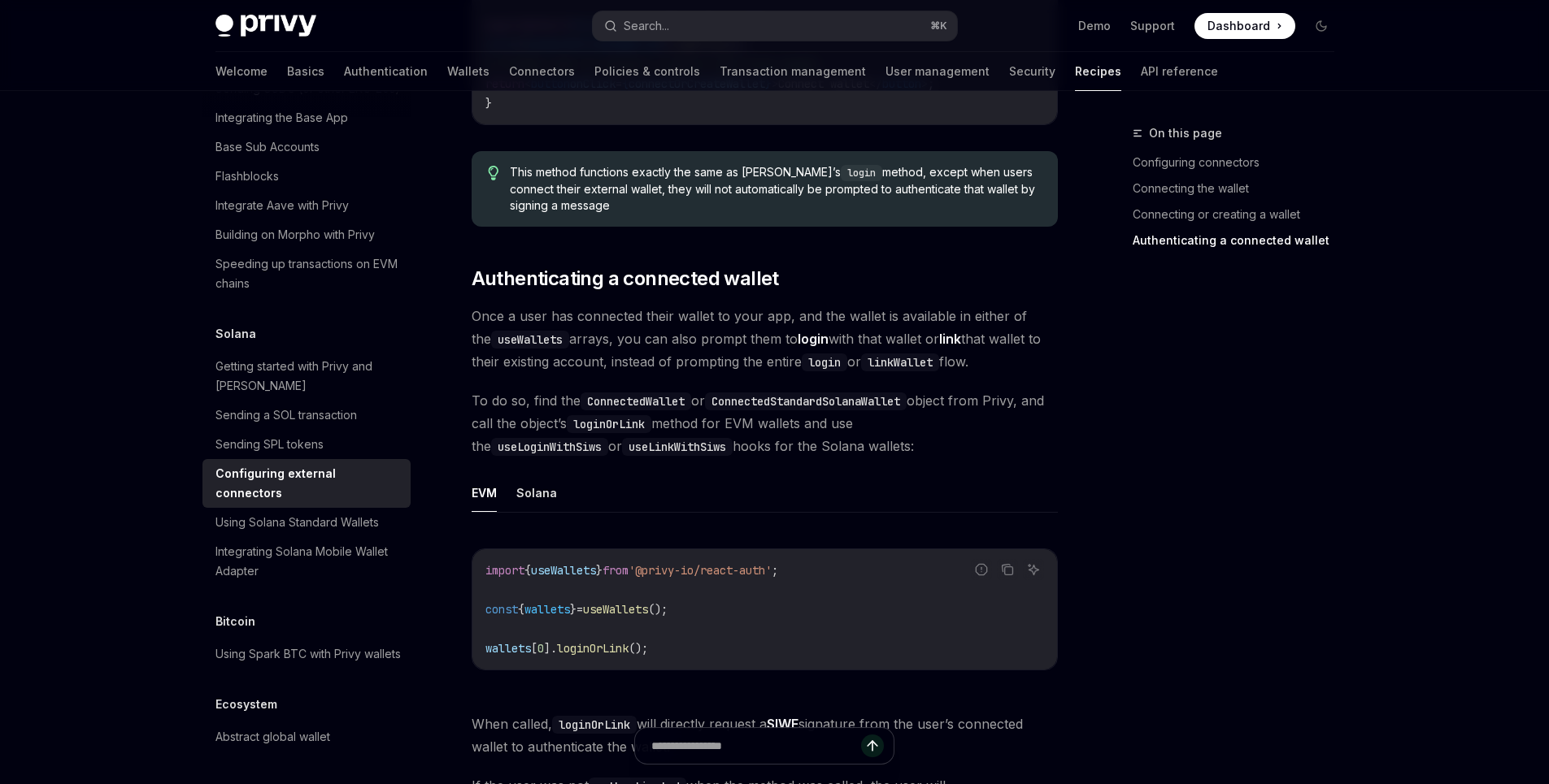
scroll to position [3199, 0]
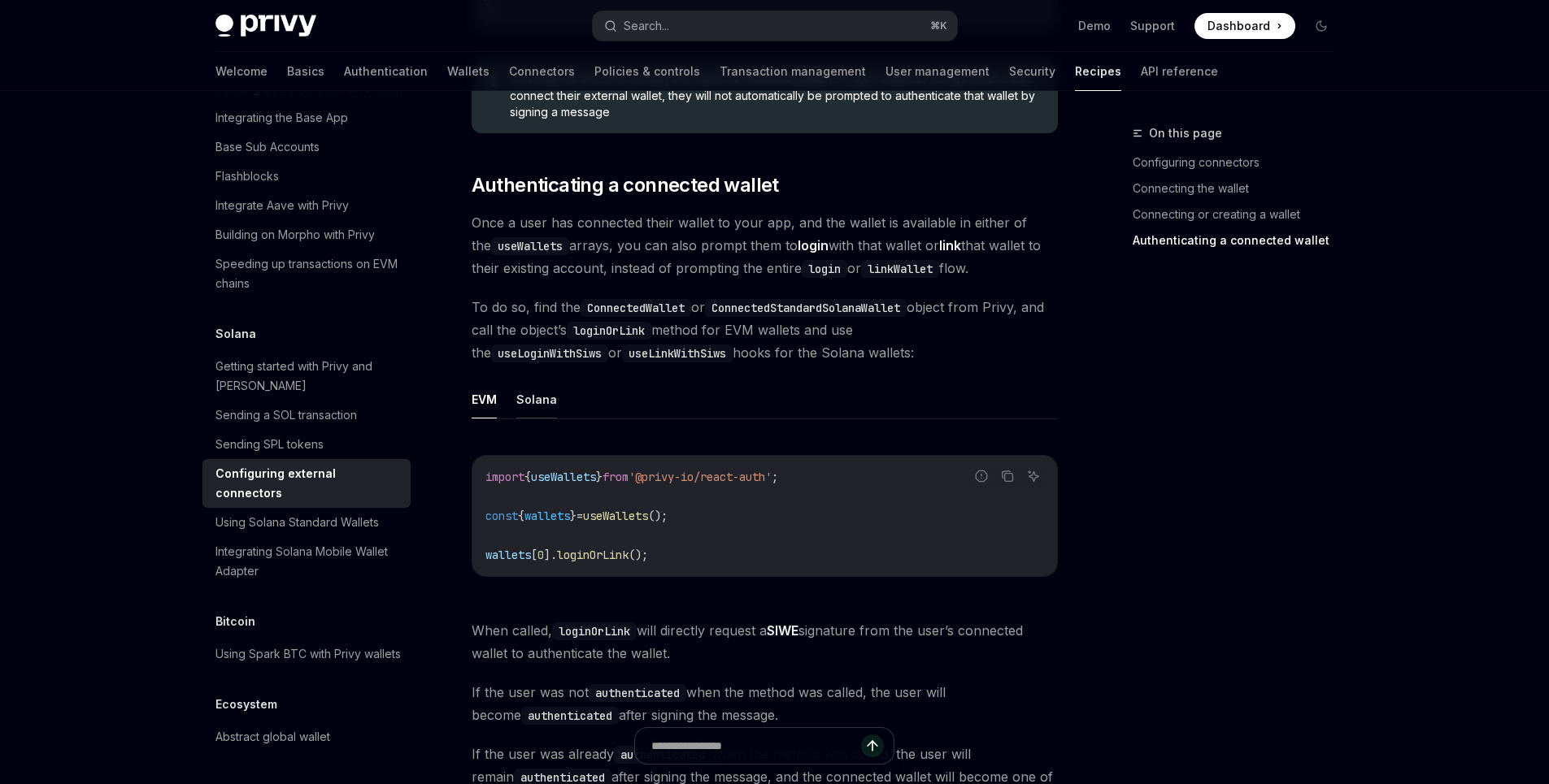
click at [540, 388] on button "Solana" at bounding box center [537, 399] width 41 height 38
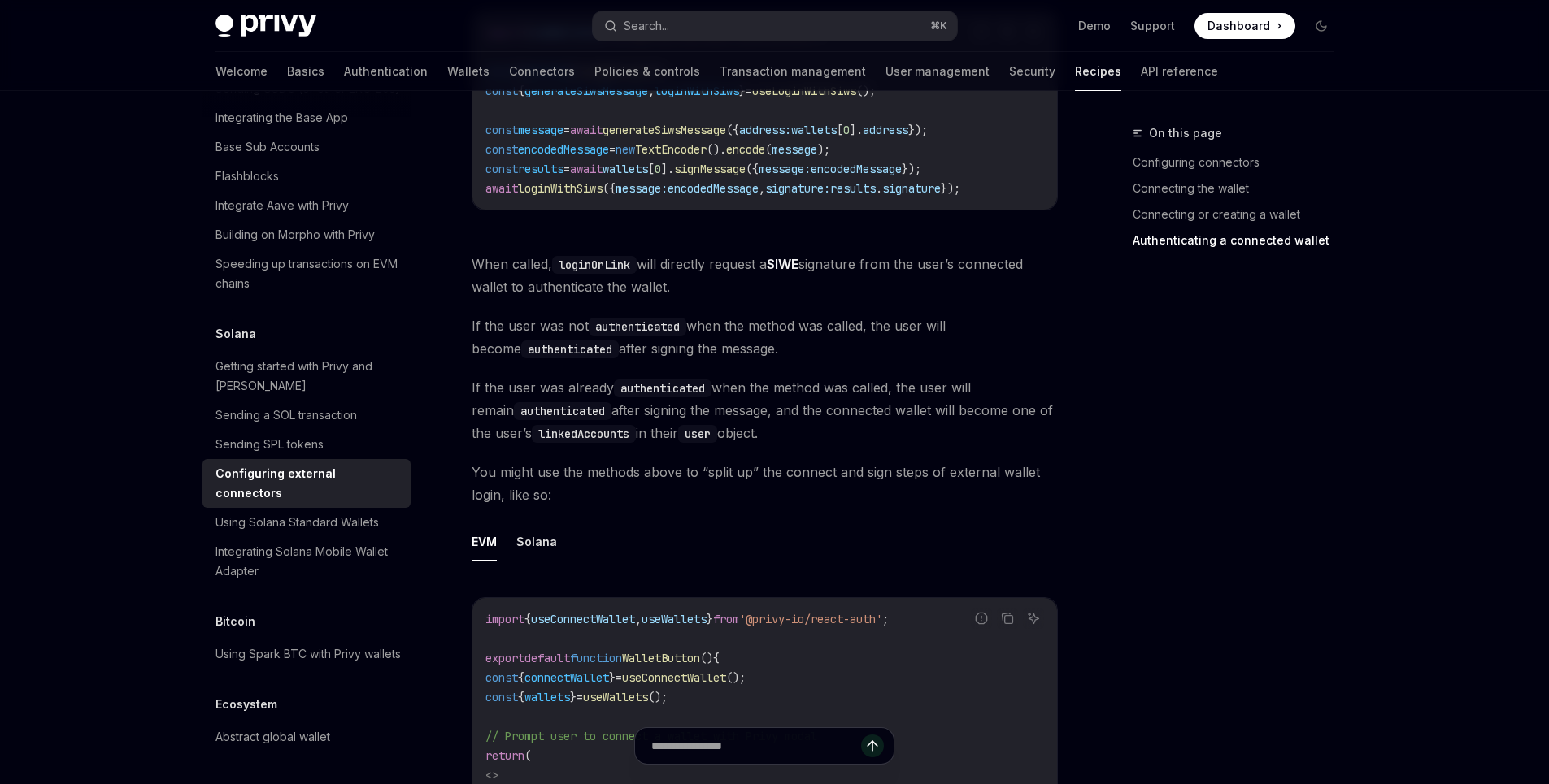
scroll to position [3743, 0]
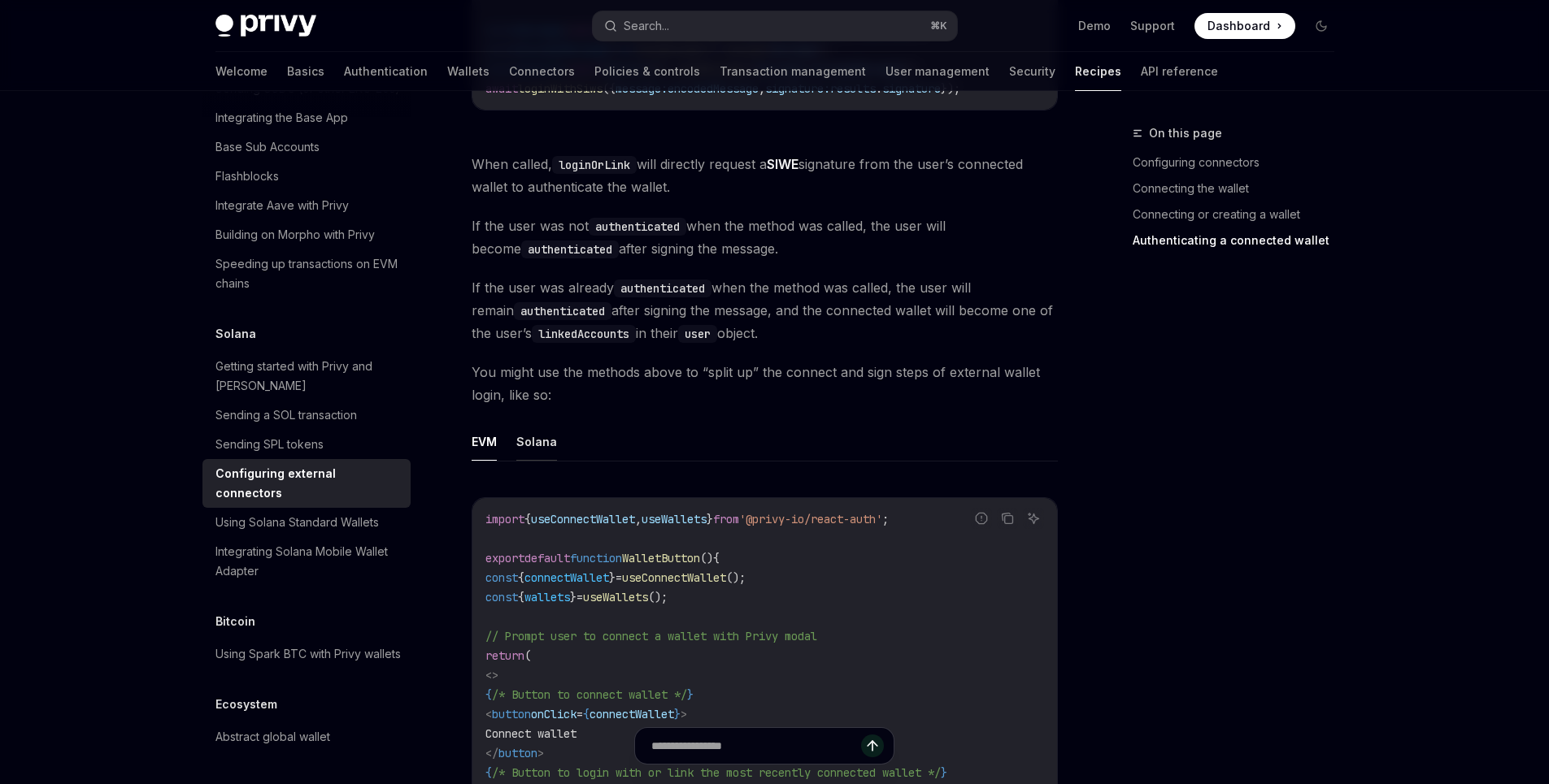
click at [538, 425] on button "Solana" at bounding box center [537, 441] width 41 height 38
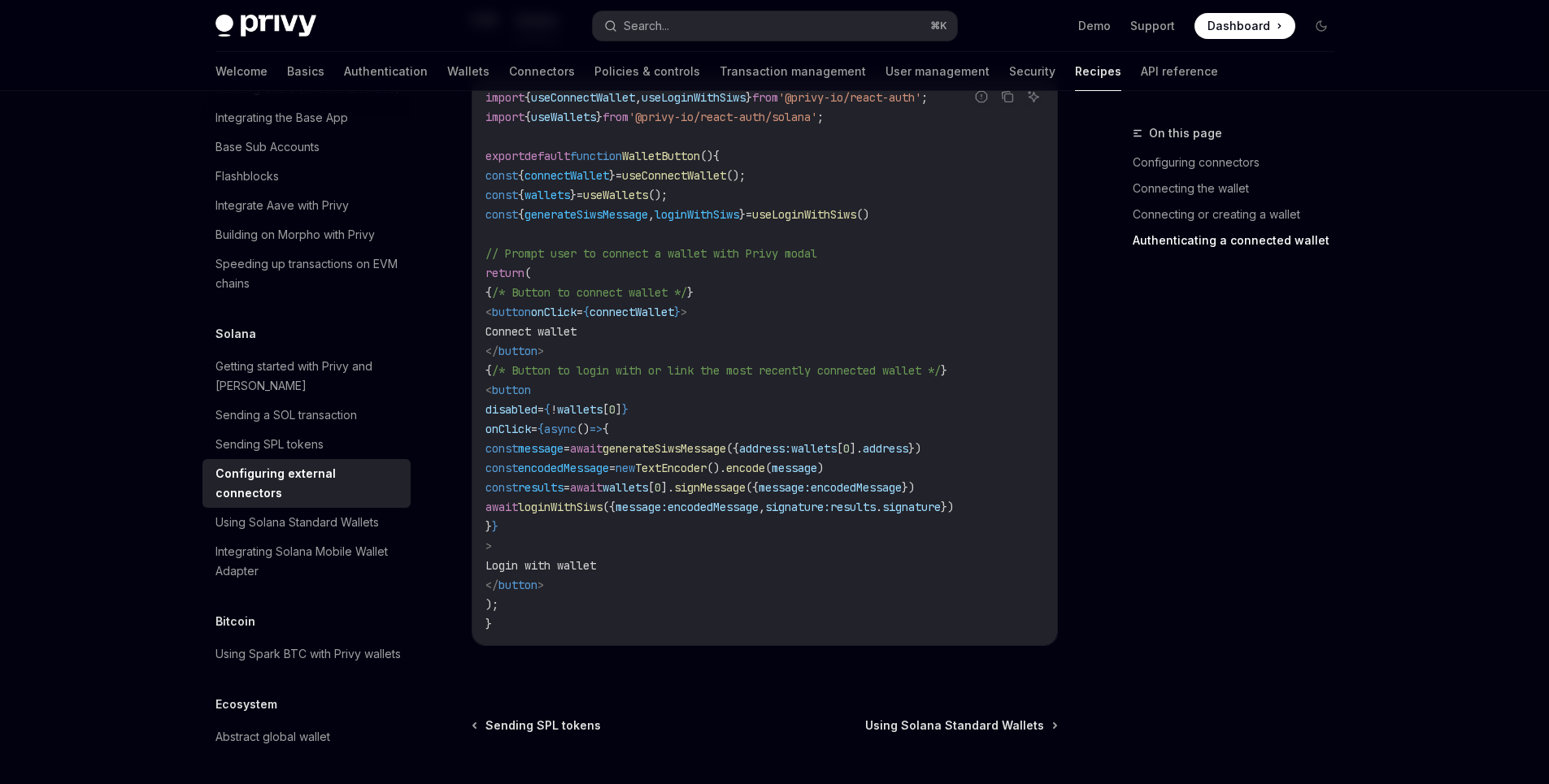
scroll to position [4173, 0]
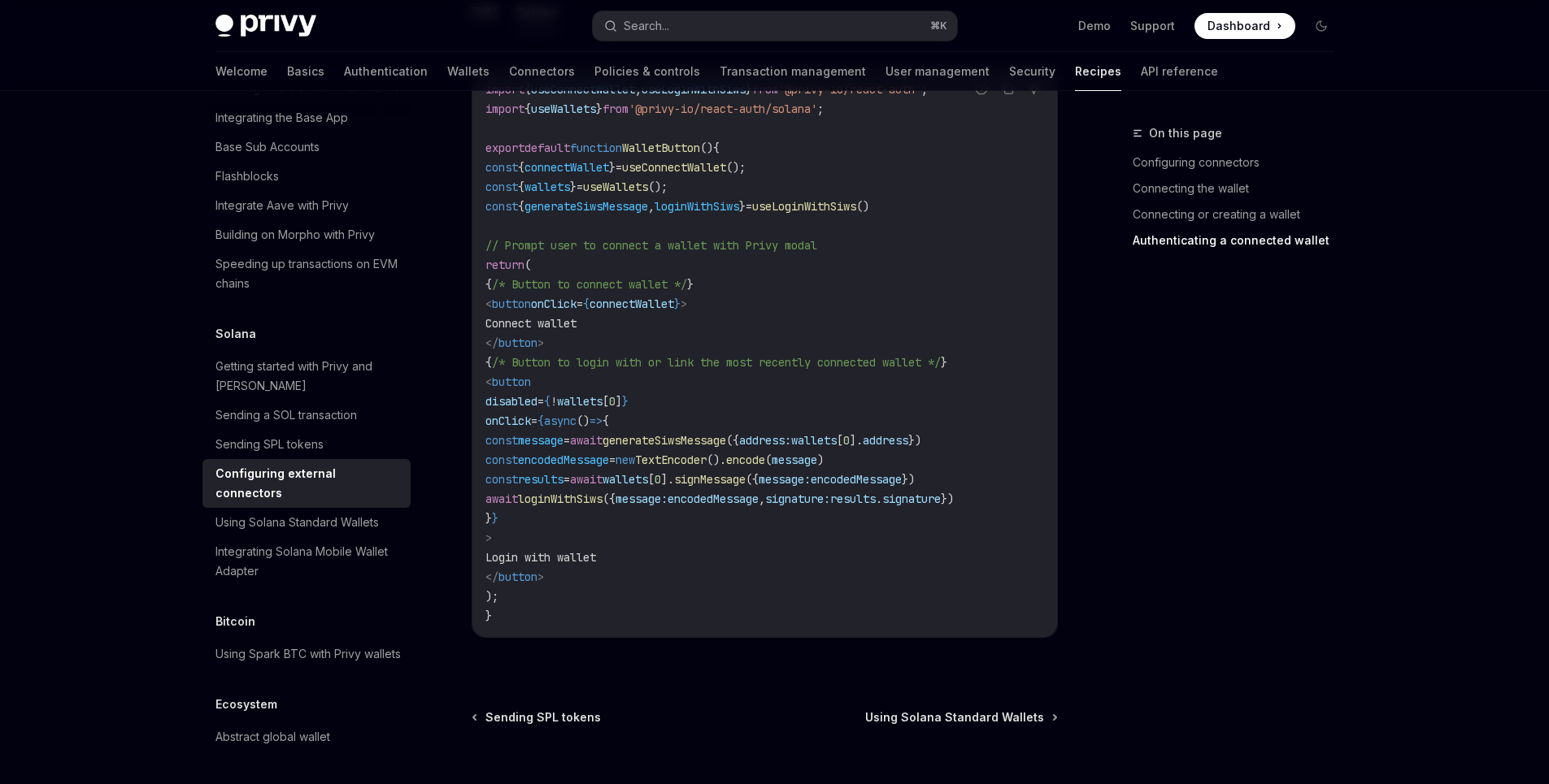
click at [626, 559] on code "import { useConnectWallet , useLoginWithSiws } from '@privy-io/react-auth' ; im…" at bounding box center [764, 353] width 558 height 546
drag, startPoint x: 548, startPoint y: 521, endPoint x: 446, endPoint y: 388, distance: 167.6
copy code "disabled = { ! wallets [ 0 ] } onClick = {async () => { const message = await g…"
click at [757, 243] on code "import { useConnectWallet , useLoginWithSiws } from '@privy-io/react-auth' ; im…" at bounding box center [764, 353] width 558 height 546
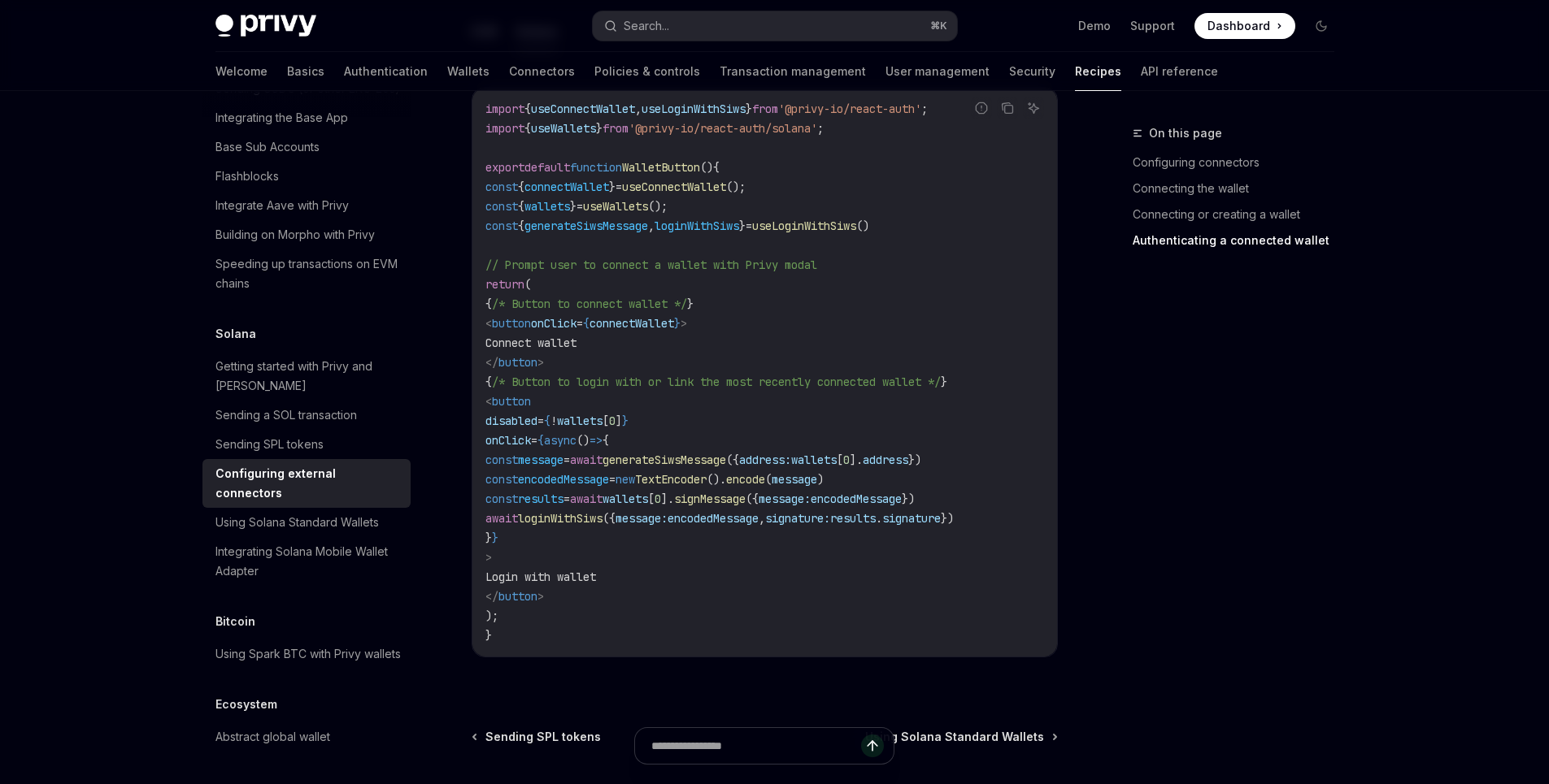
scroll to position [4145, 0]
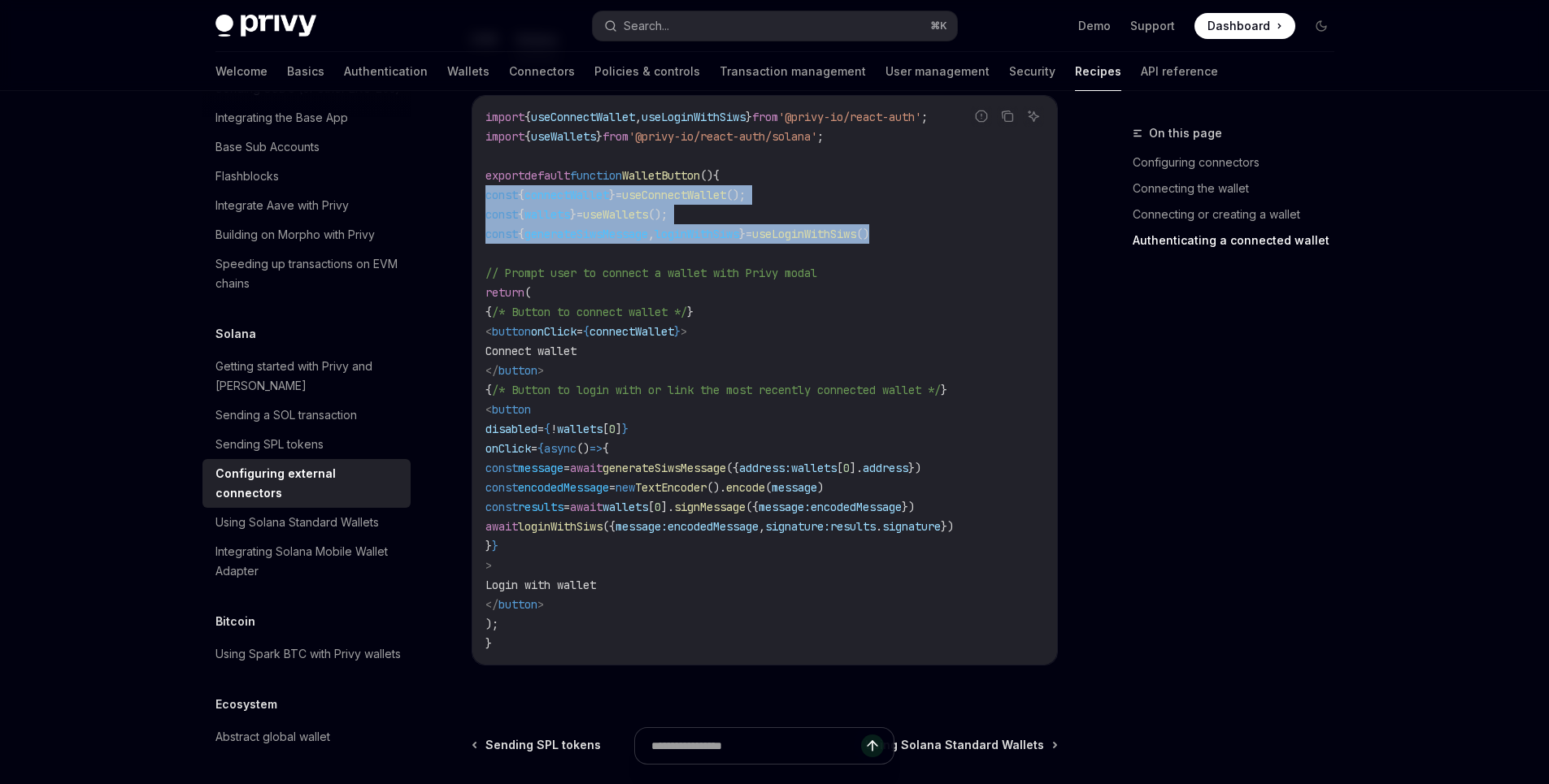
drag, startPoint x: 988, startPoint y: 212, endPoint x: 459, endPoint y: 184, distance: 529.7
copy code "const { connectWallet } = useConnectWallet (); const { wallets } = useWallets (…"
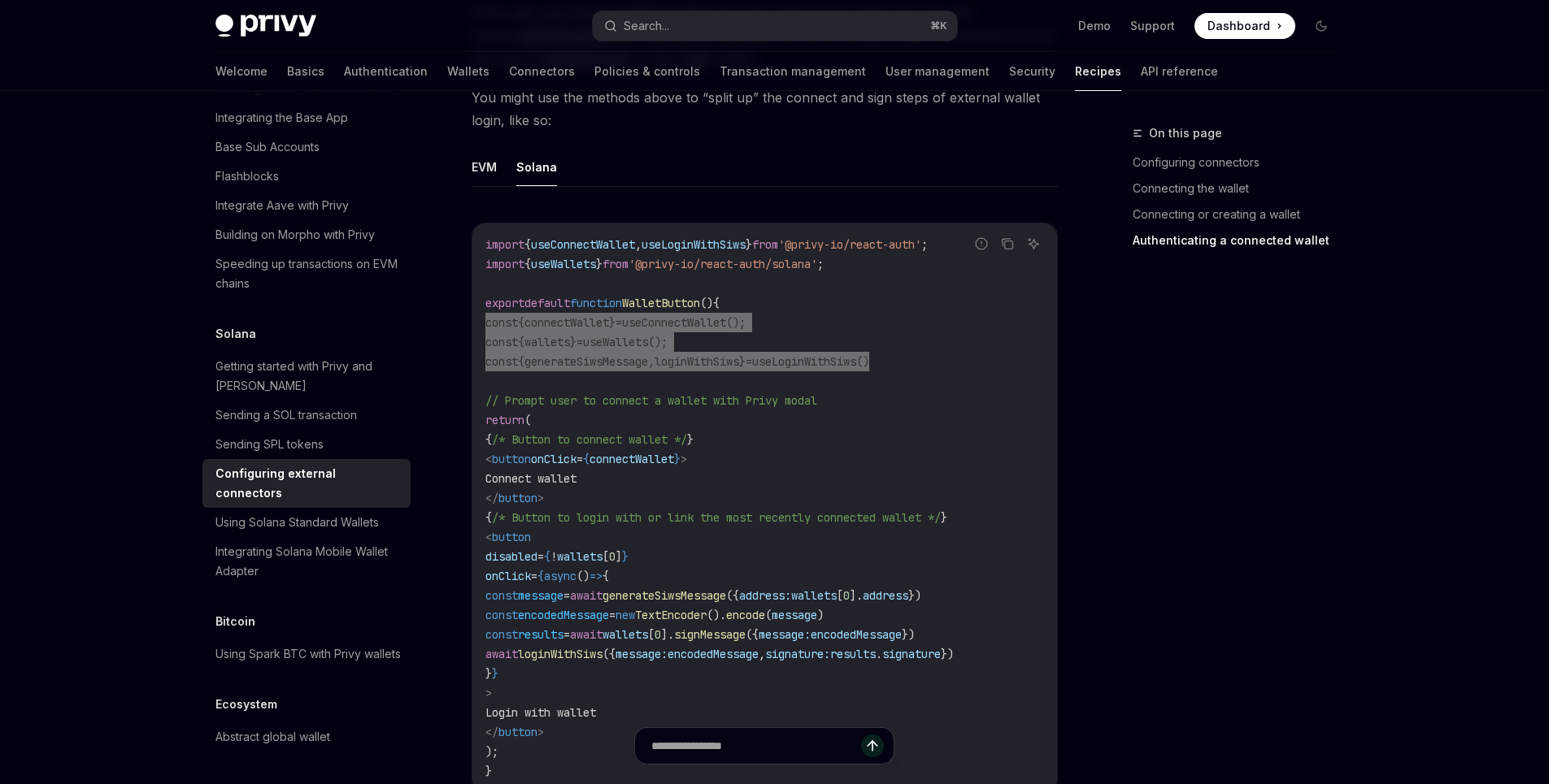
scroll to position [4015, 0]
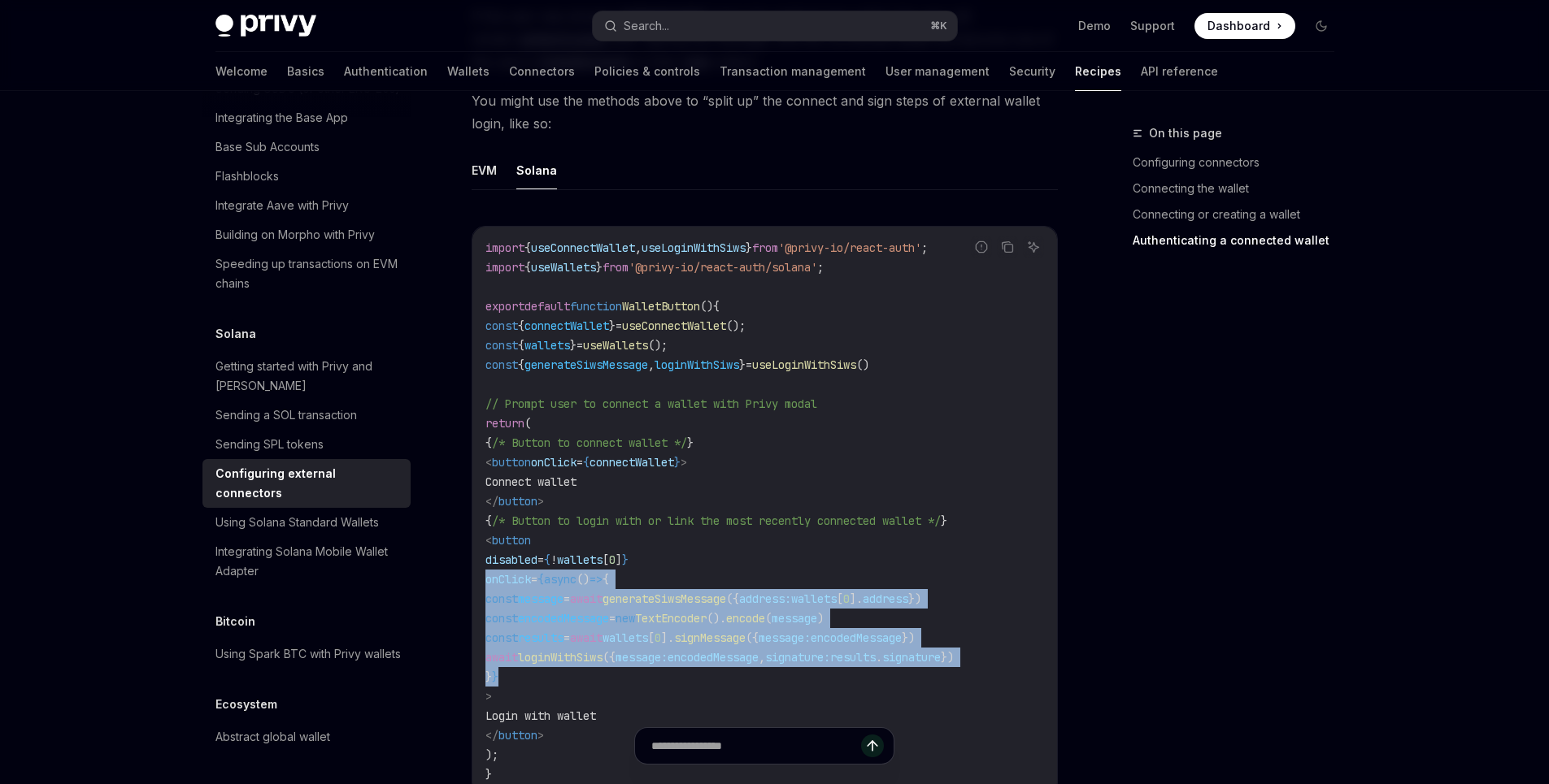
drag, startPoint x: 568, startPoint y: 658, endPoint x: 493, endPoint y: 555, distance: 127.4
copy code "onClick = {async () => { const message = await generateSiwsMessage ({ address: …"
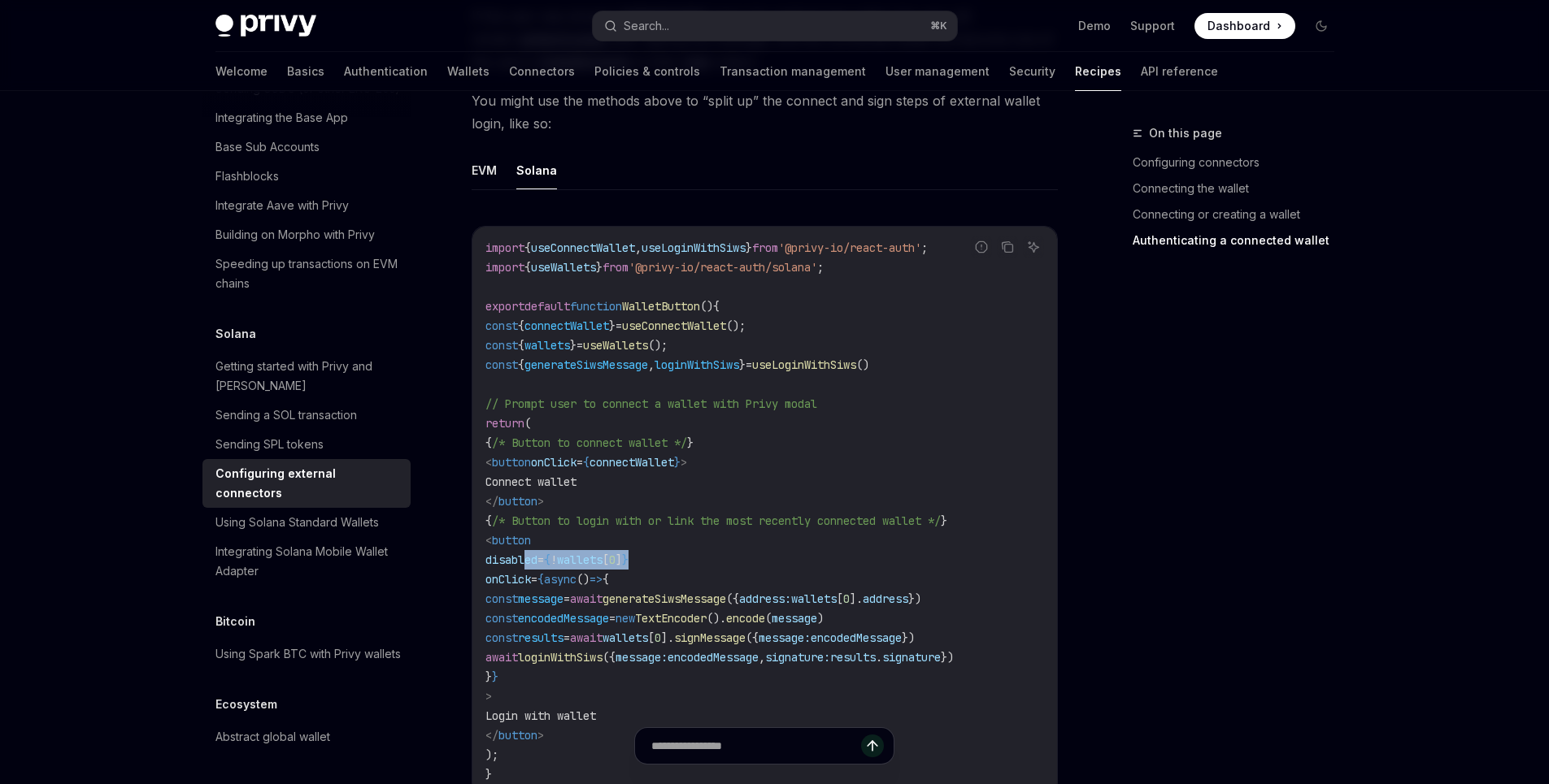
drag, startPoint x: 671, startPoint y: 539, endPoint x: 527, endPoint y: 538, distance: 144.0
click at [527, 538] on code "import { useConnectWallet , useLoginWithSiws } from '@privy-io/react-auth' ; im…" at bounding box center [764, 512] width 558 height 546
copy span "disabled = { ! wallets [ 0 ] }"
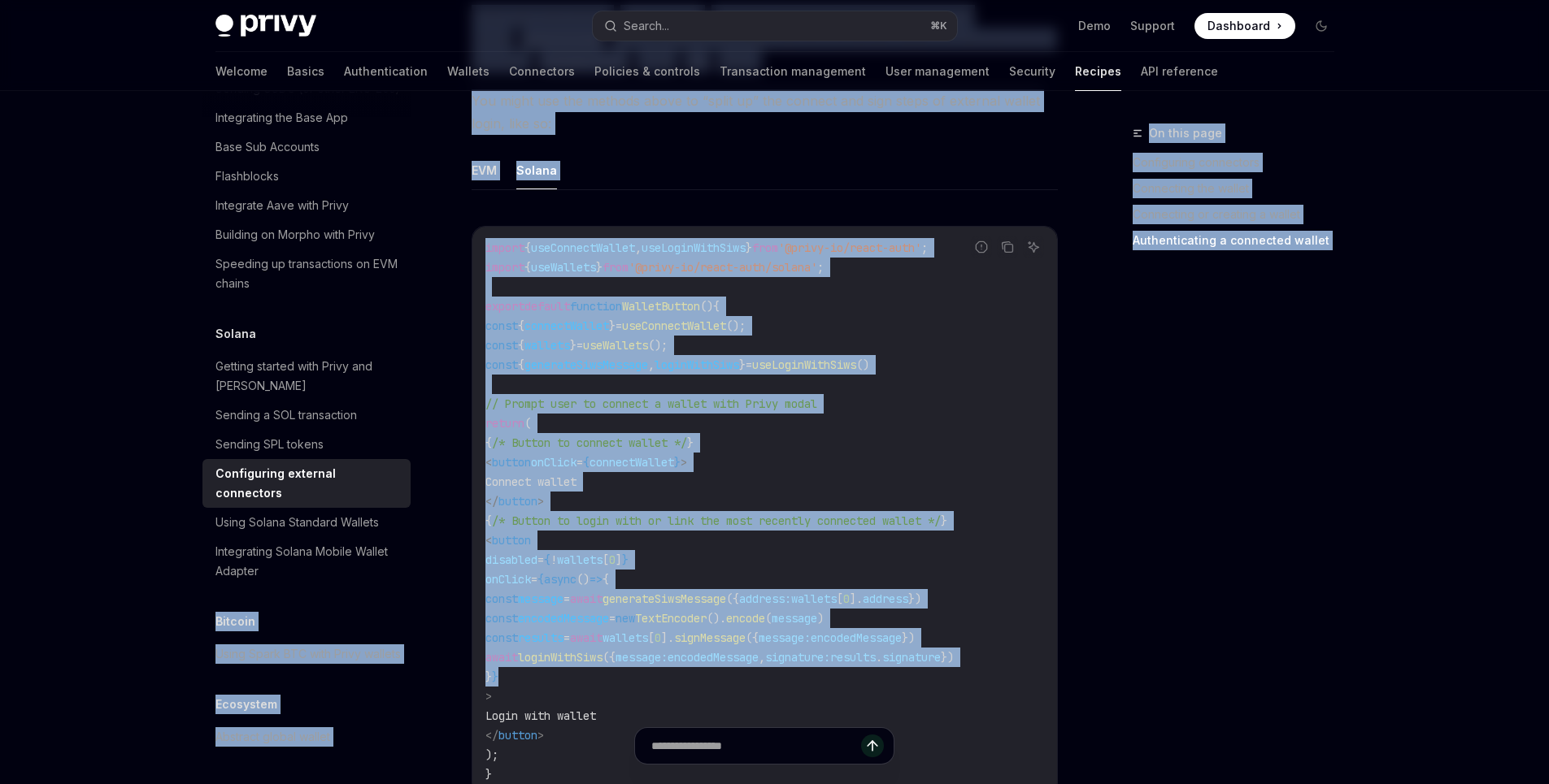
drag, startPoint x: 561, startPoint y: 654, endPoint x: 434, endPoint y: 566, distance: 154.5
copy div "Loremip Dolor Sitam CON adip Elits doeiusm Temporinc Utlabore etdolo magnaa En …"
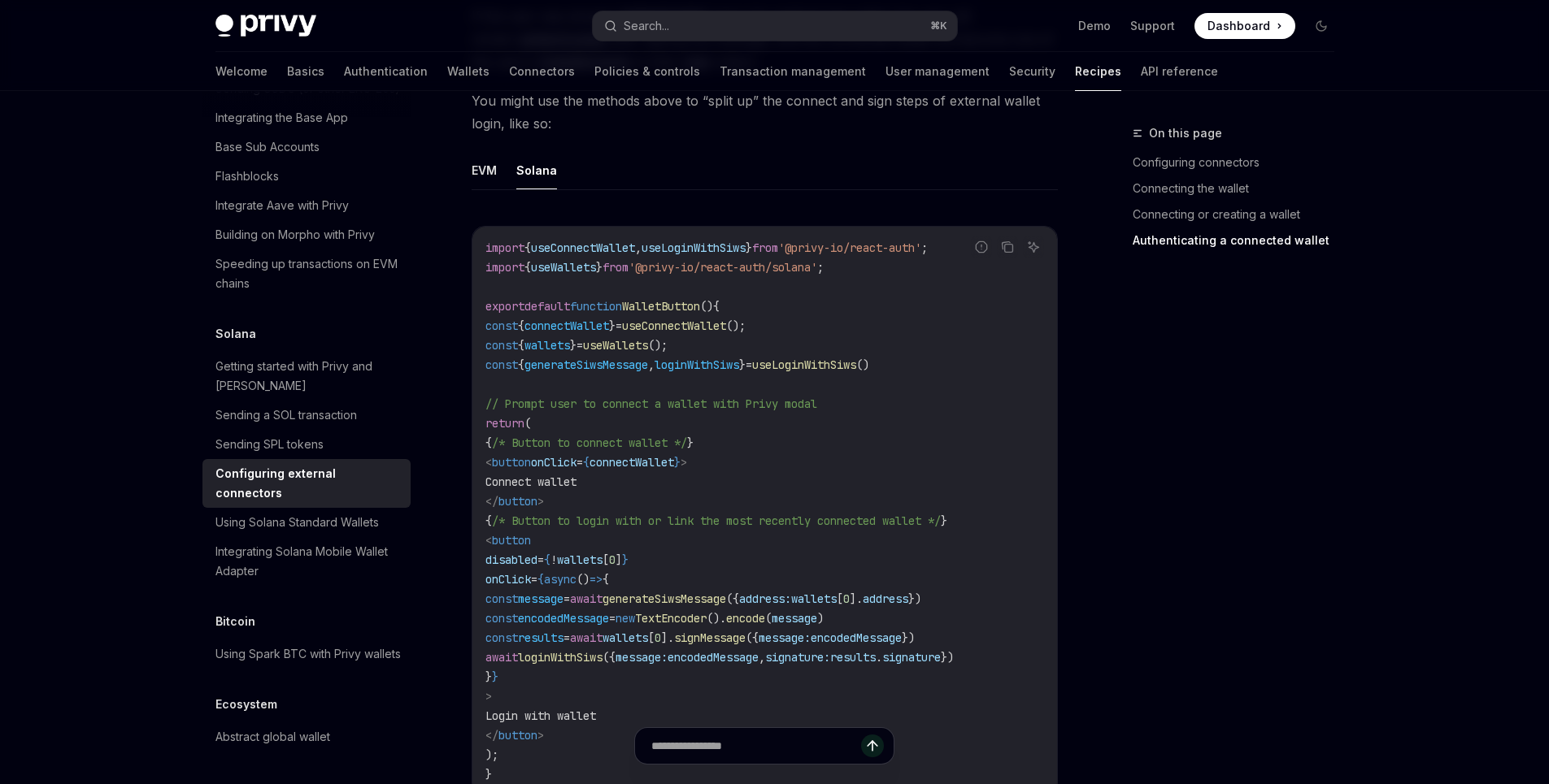
click at [687, 648] on code "import { useConnectWallet , useLoginWithSiws } from '@privy-io/react-auth' ; im…" at bounding box center [764, 512] width 558 height 546
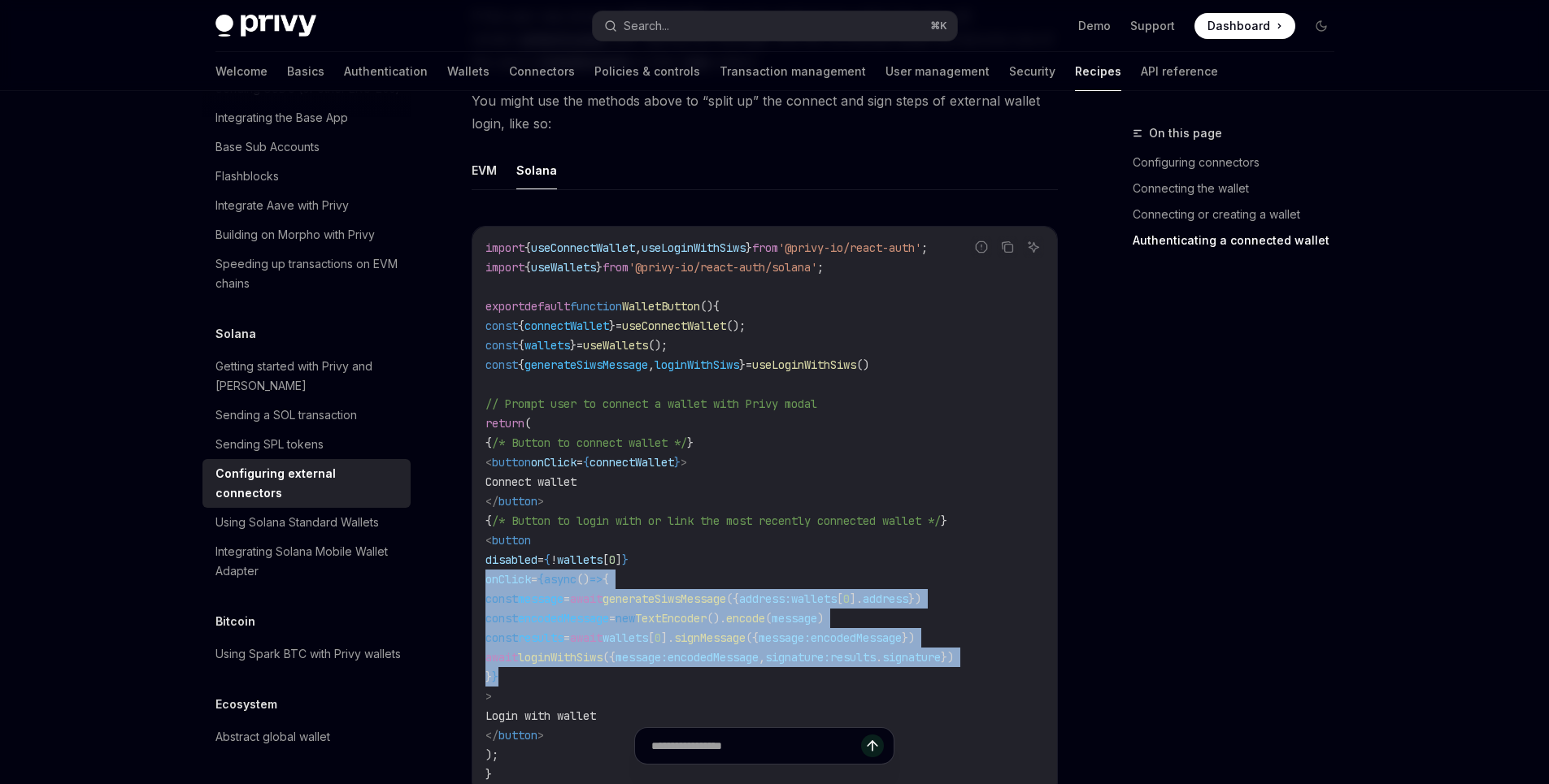
drag, startPoint x: 572, startPoint y: 655, endPoint x: 467, endPoint y: 568, distance: 136.4
copy code "onClick = {async () => { const message = await generateSiwsMessage ({ address: …"
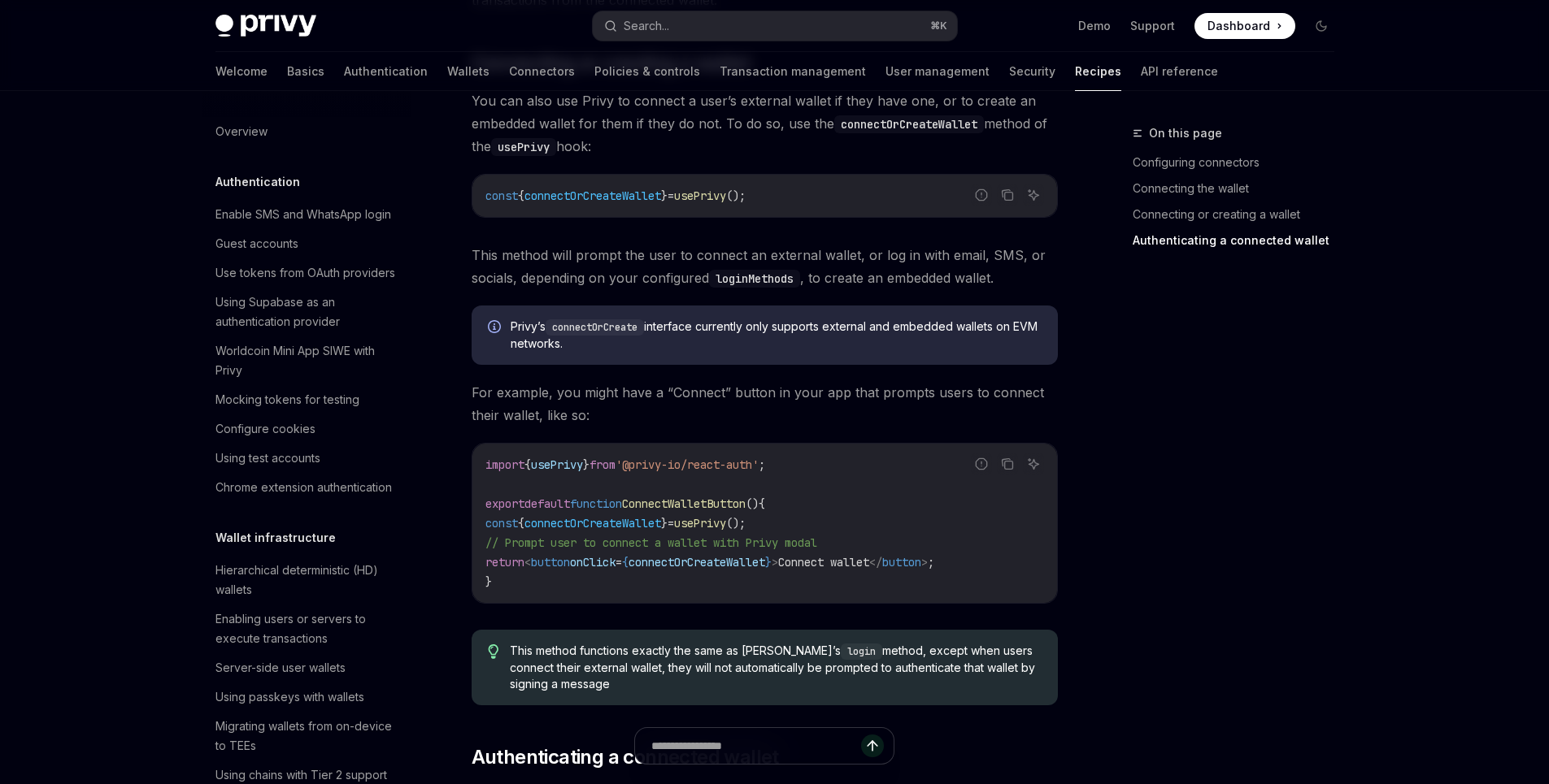
scroll to position [1996, 0]
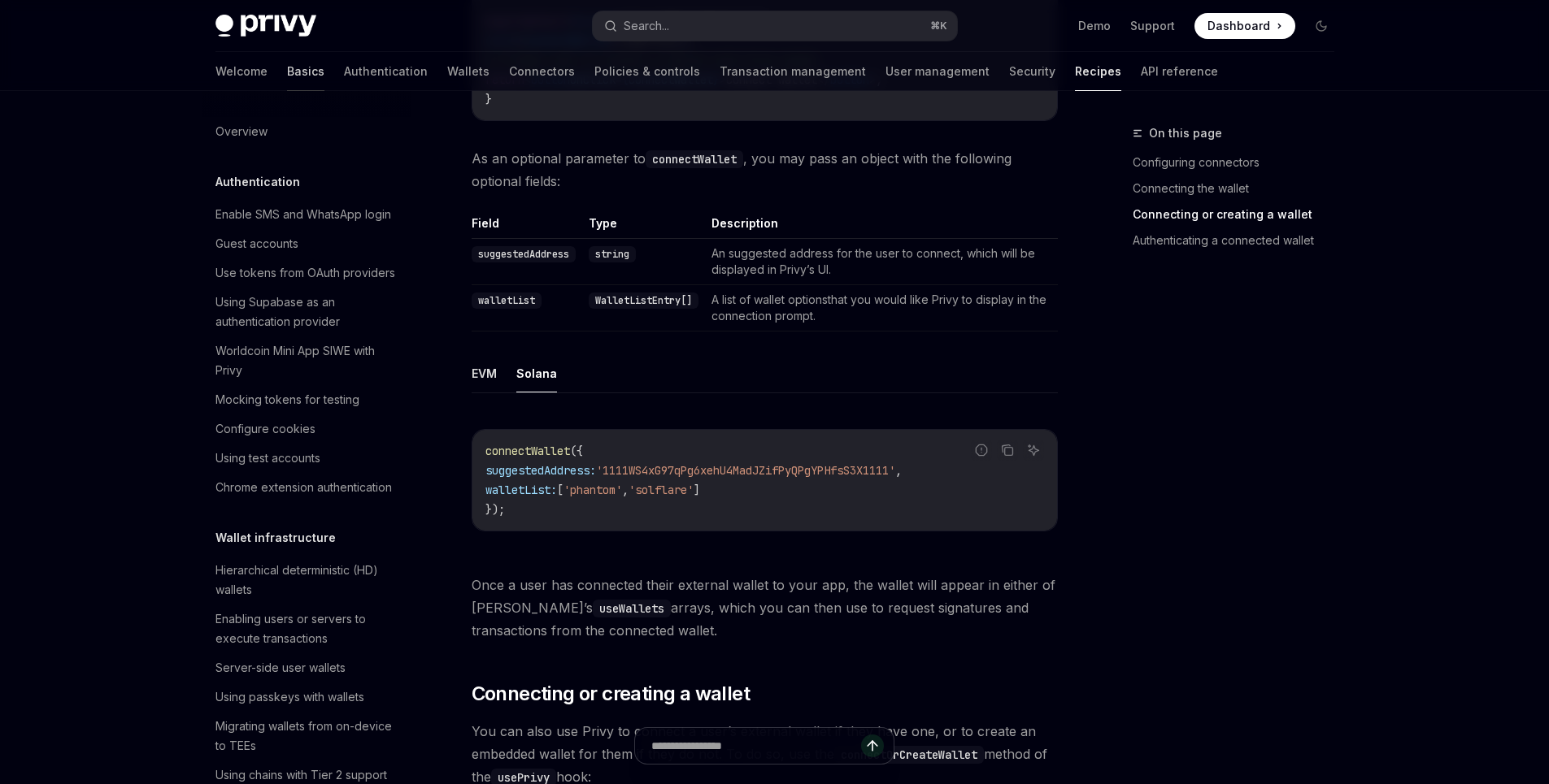
click at [287, 73] on link "Basics" at bounding box center [306, 71] width 38 height 39
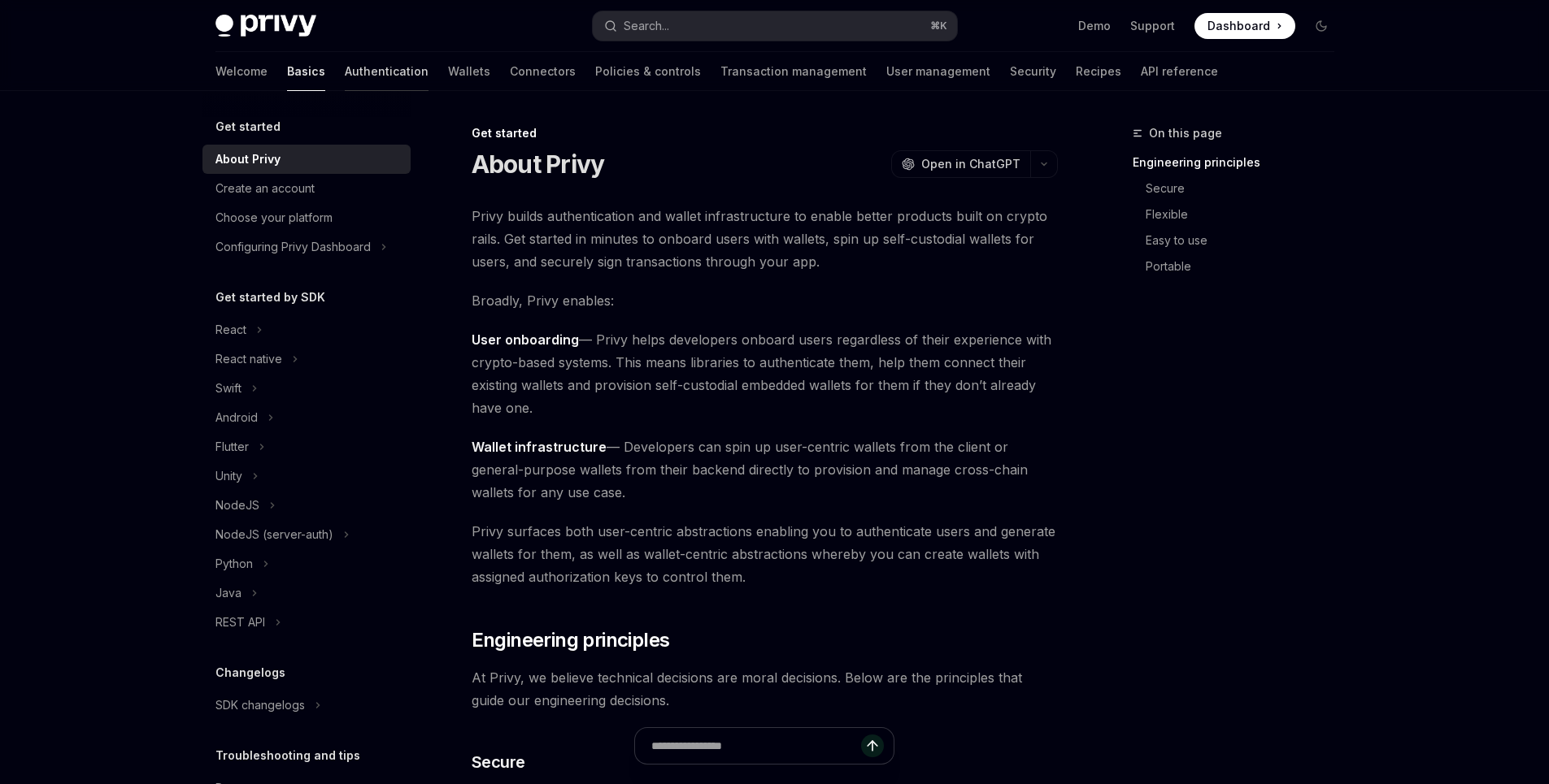
click at [345, 72] on link "Authentication" at bounding box center [387, 71] width 84 height 39
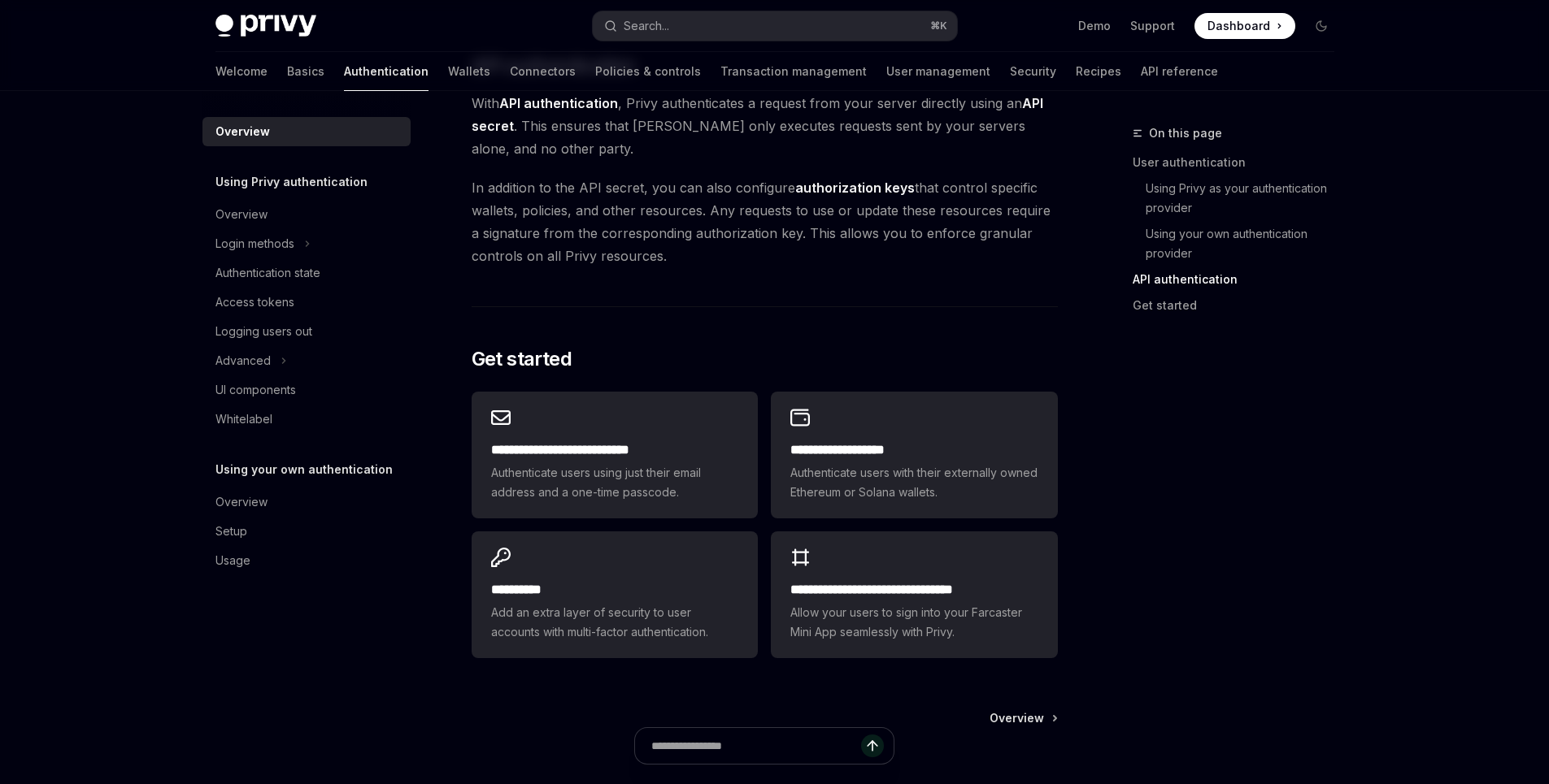
scroll to position [1277, 0]
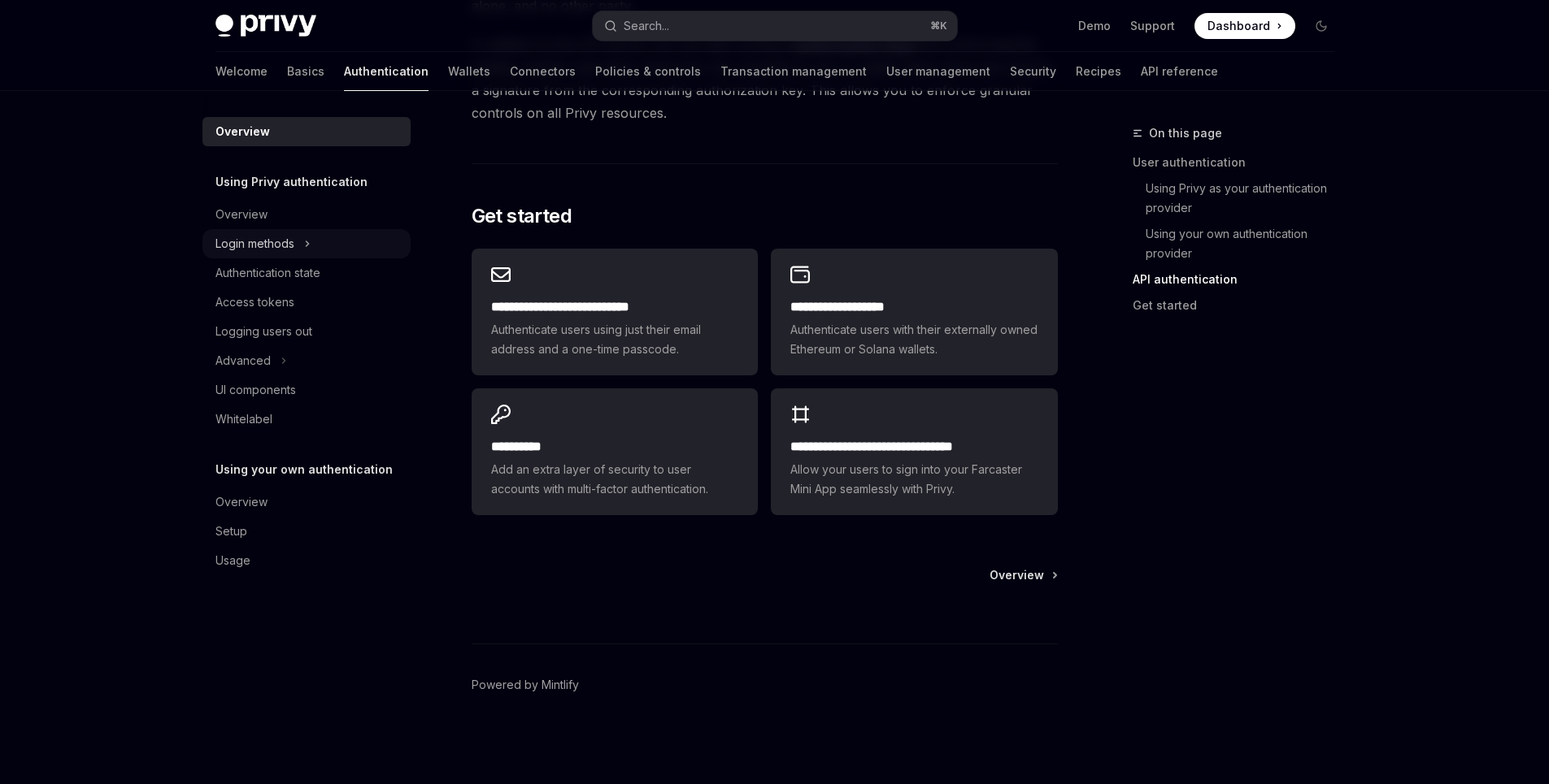
click at [285, 244] on div "Login methods" at bounding box center [255, 244] width 79 height 20
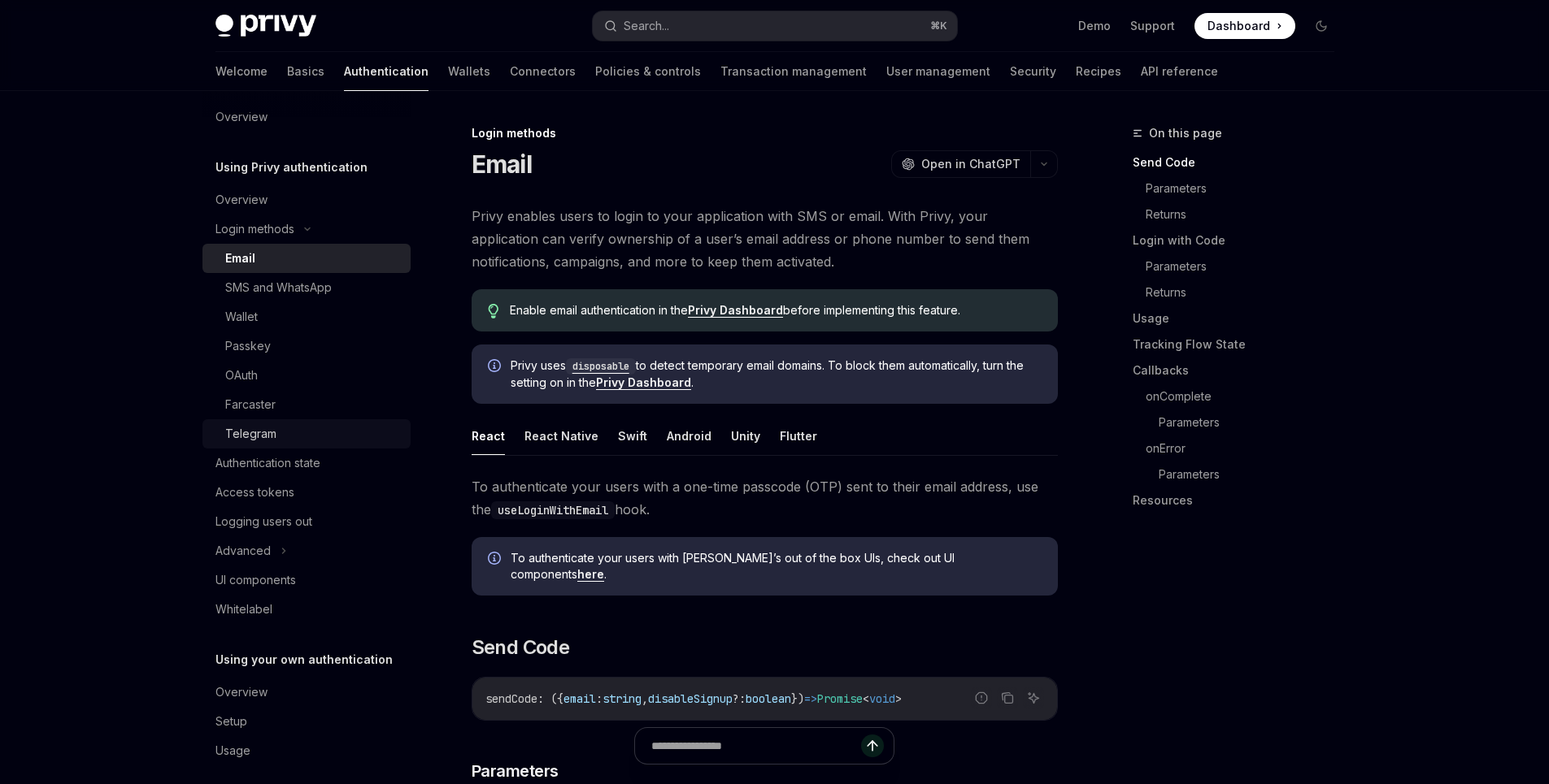
scroll to position [29, 0]
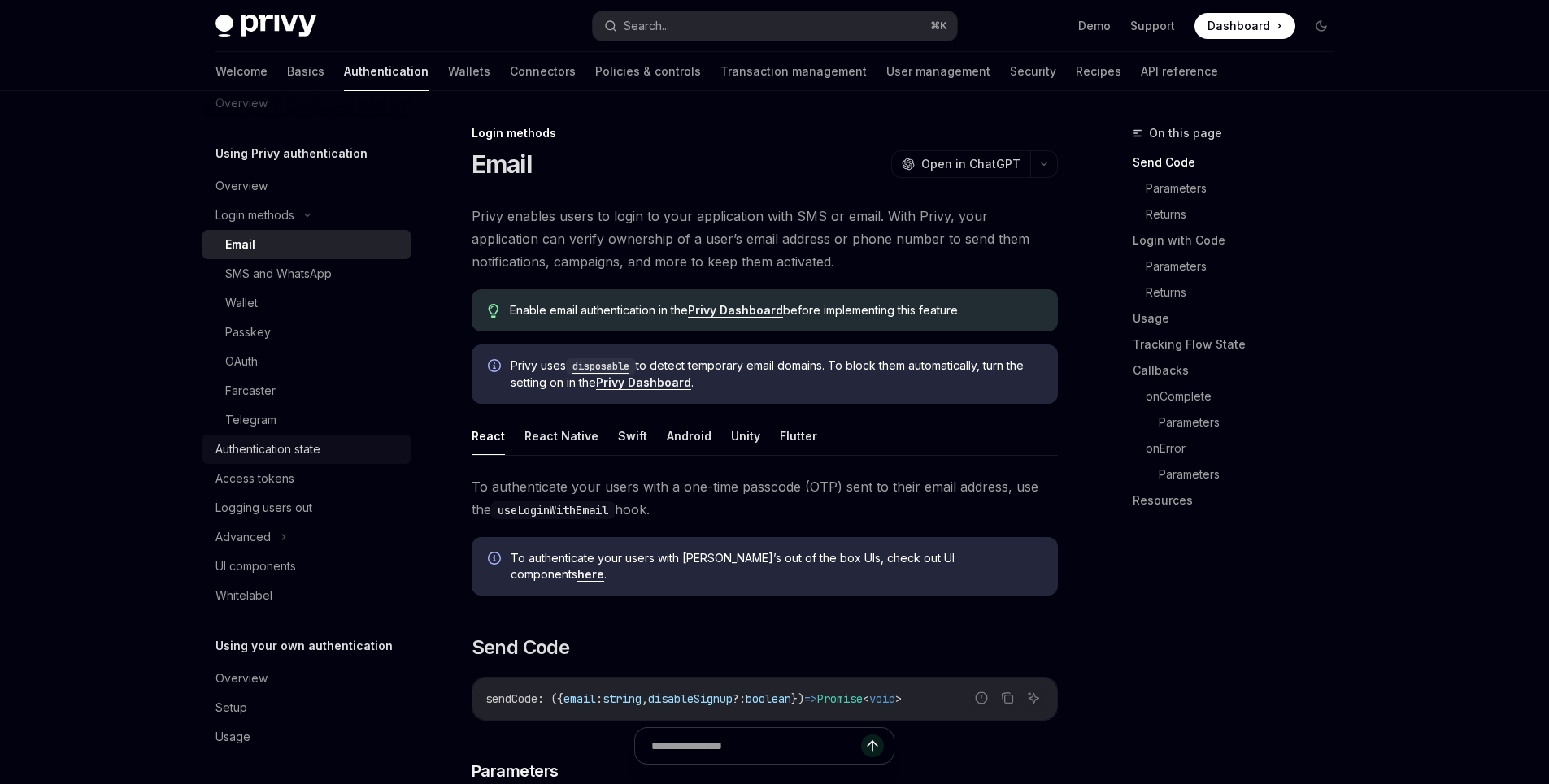
click at [341, 450] on div "Authentication state" at bounding box center [307, 449] width 185 height 20
type textarea "*"
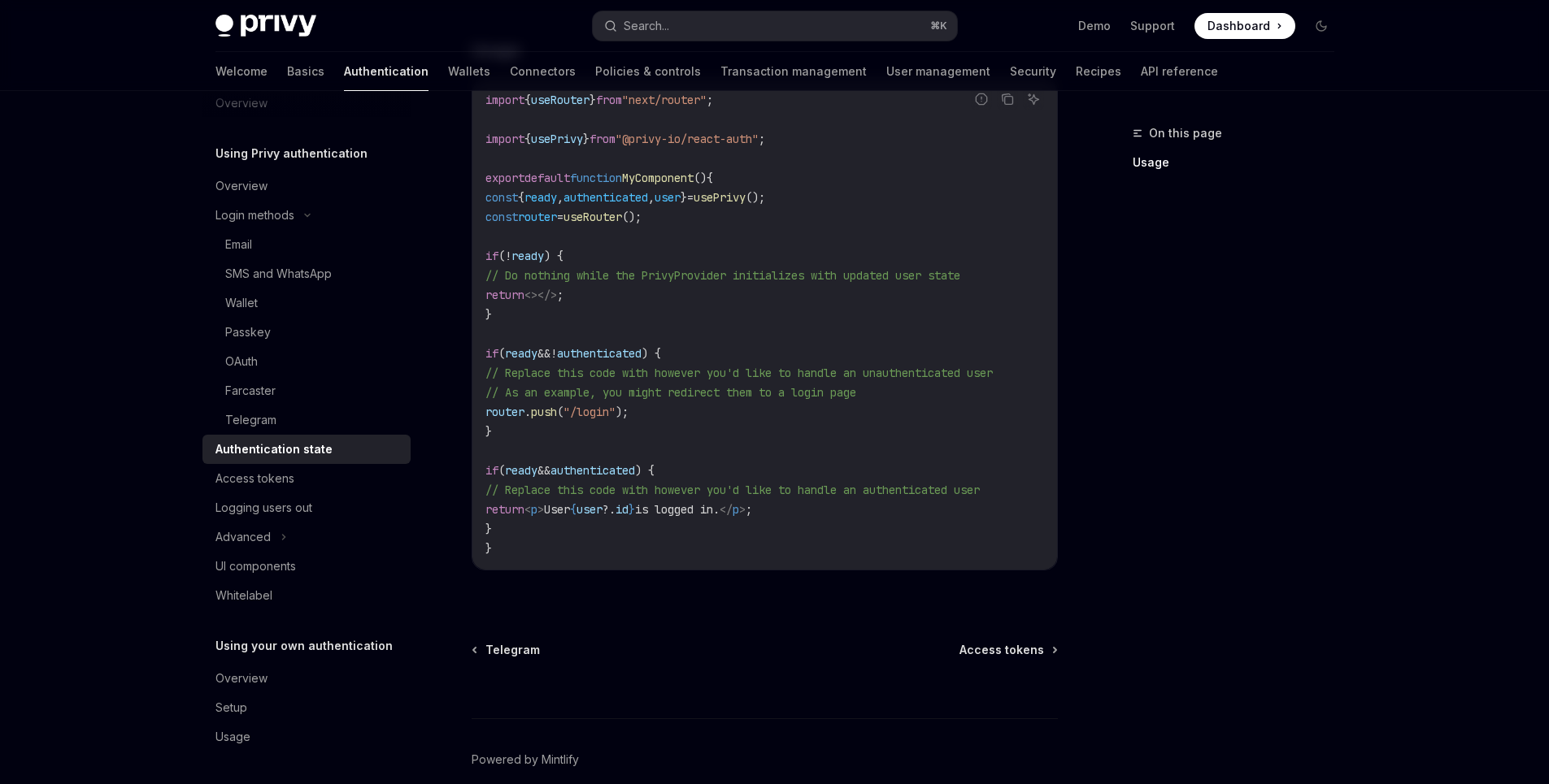
scroll to position [523, 0]
